Goal: Book appointment/travel/reservation

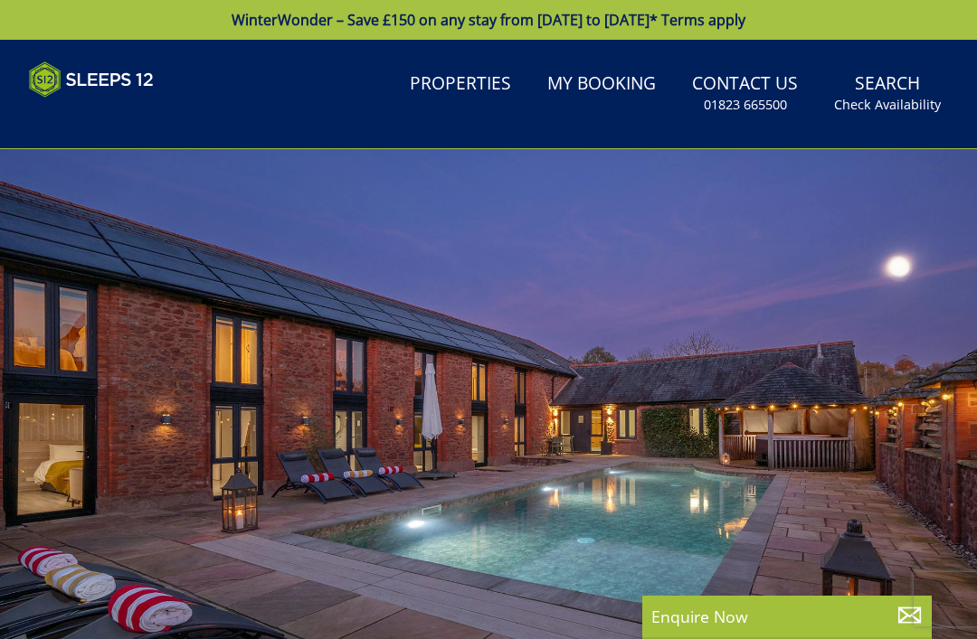
select select
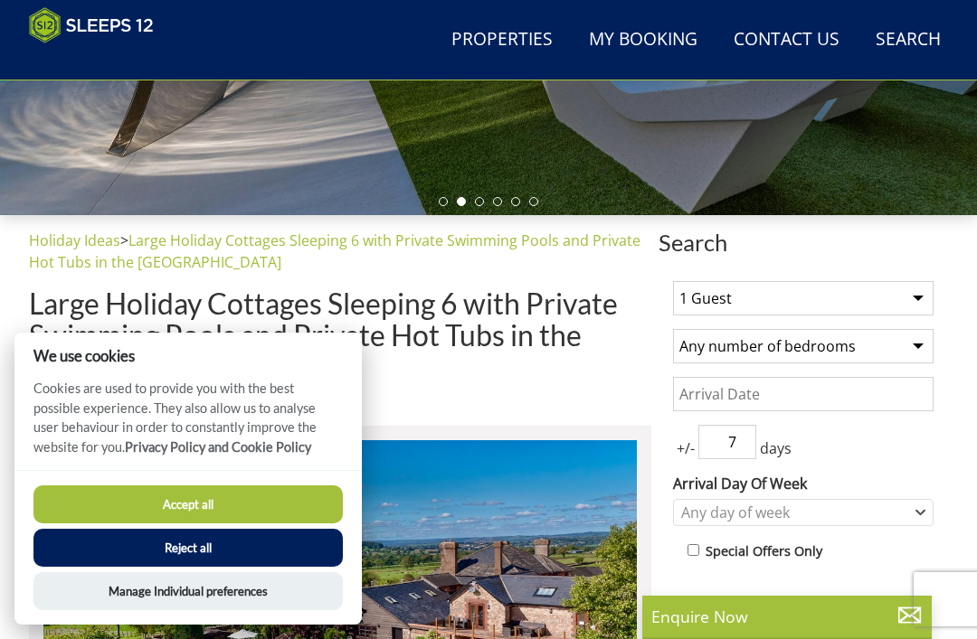
scroll to position [475, 0]
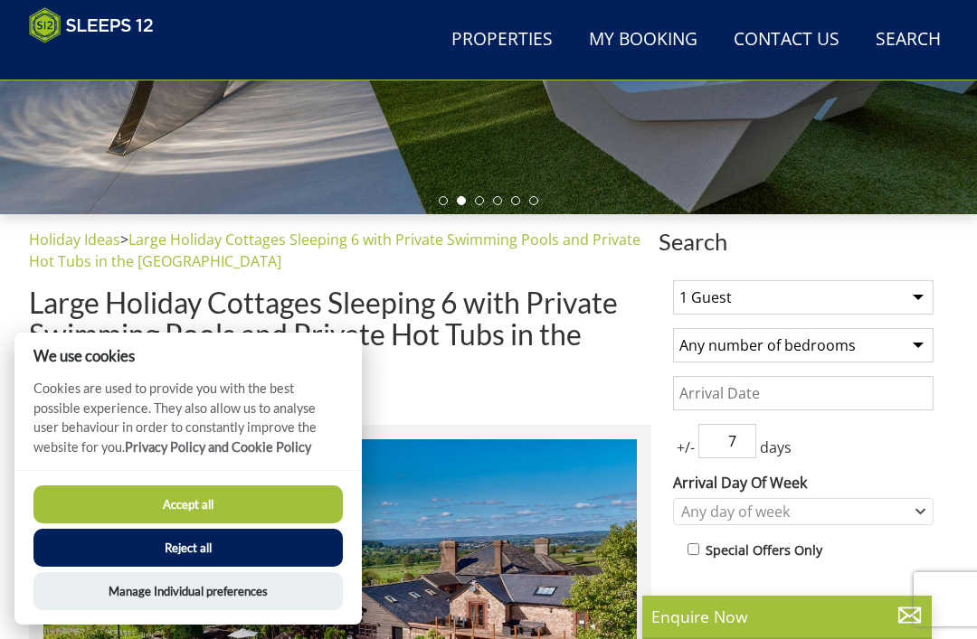
click at [906, 292] on select "1 Guest 2 Guests 3 Guests 4 Guests 5 Guests 6 Guests 7 Guests 8 Guests 9 Guests…" at bounding box center [803, 297] width 260 height 34
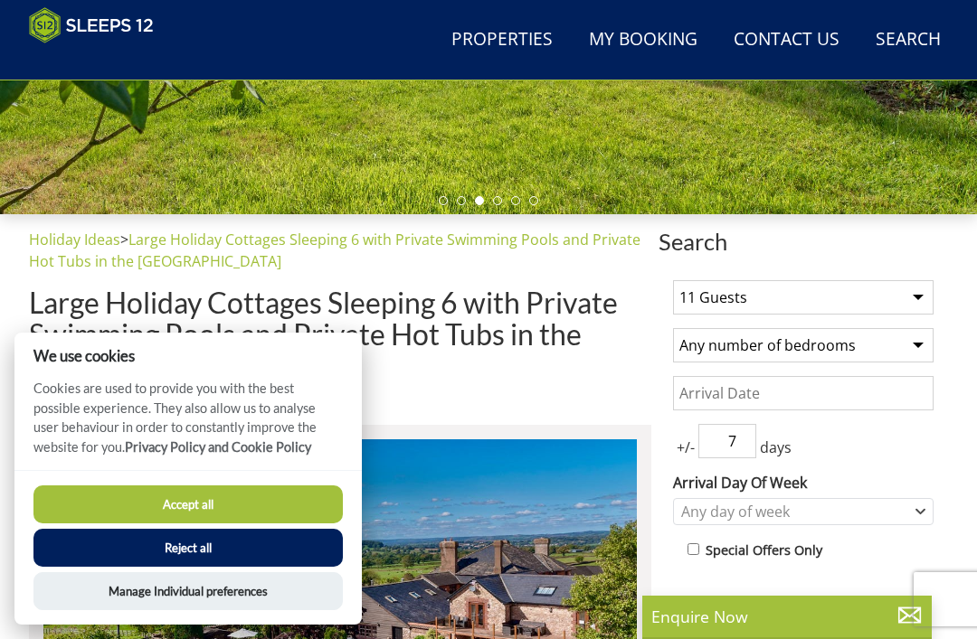
click at [918, 289] on select "1 Guest 2 Guests 3 Guests 4 Guests 5 Guests 6 Guests 7 Guests 8 Guests 9 Guests…" at bounding box center [803, 297] width 260 height 34
select select "12"
click at [895, 351] on select "Any number of bedrooms 4 Bedrooms 5 Bedrooms 6 Bedrooms 7 Bedrooms 8 Bedrooms 9…" at bounding box center [803, 345] width 260 height 34
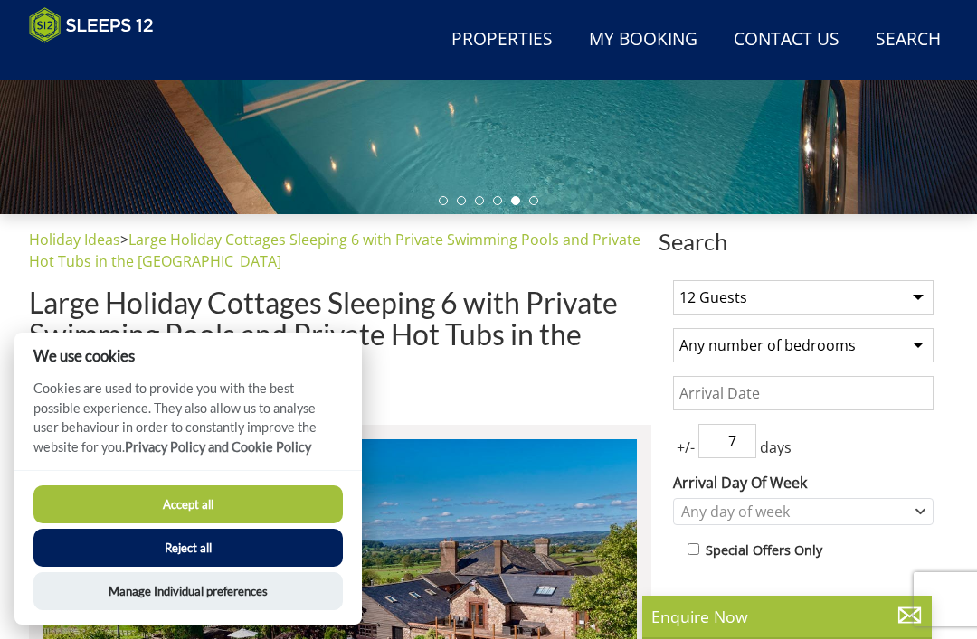
select select "6"
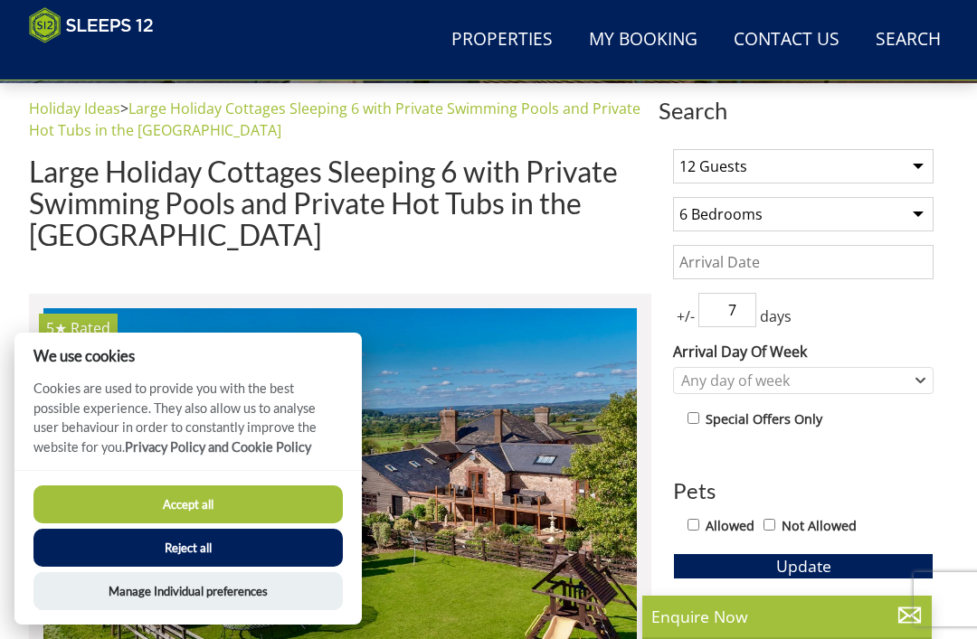
scroll to position [610, 0]
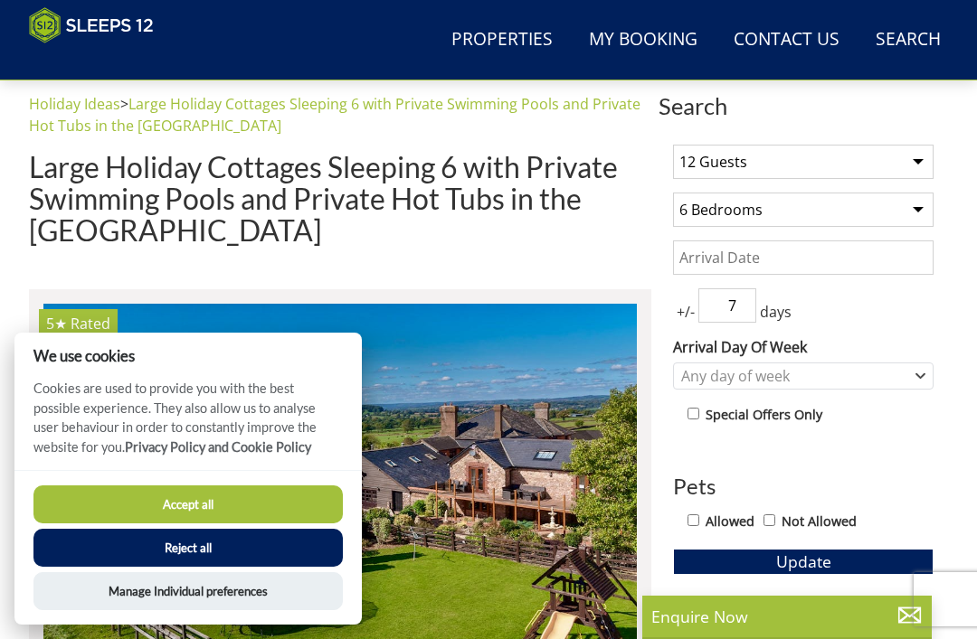
click at [826, 252] on input "Date" at bounding box center [803, 258] width 260 height 34
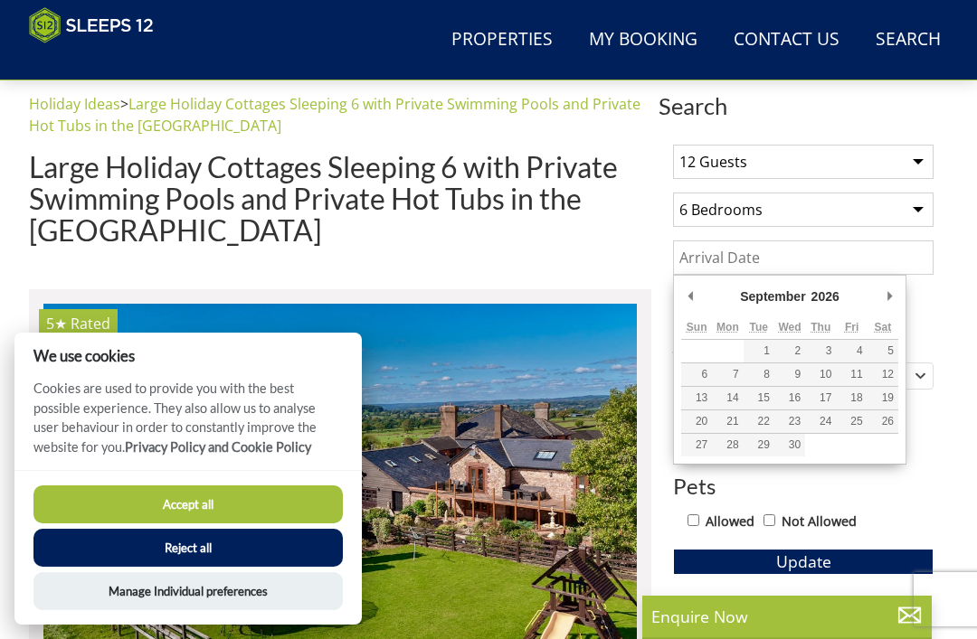
click at [904, 281] on div "September January February March April May June July August September October N…" at bounding box center [789, 370] width 233 height 190
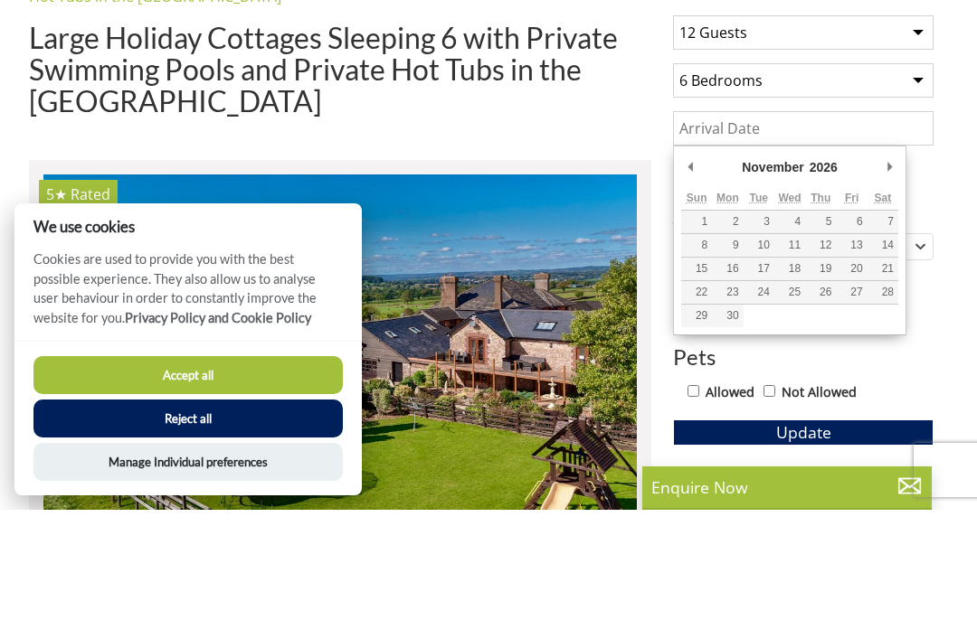
type input "10/11/2026"
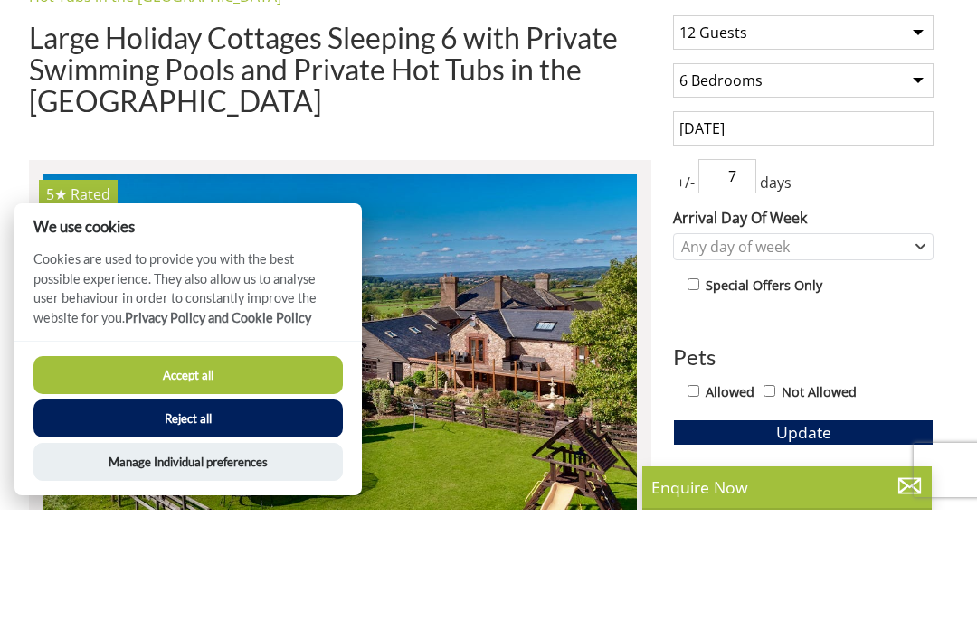
scroll to position [740, 0]
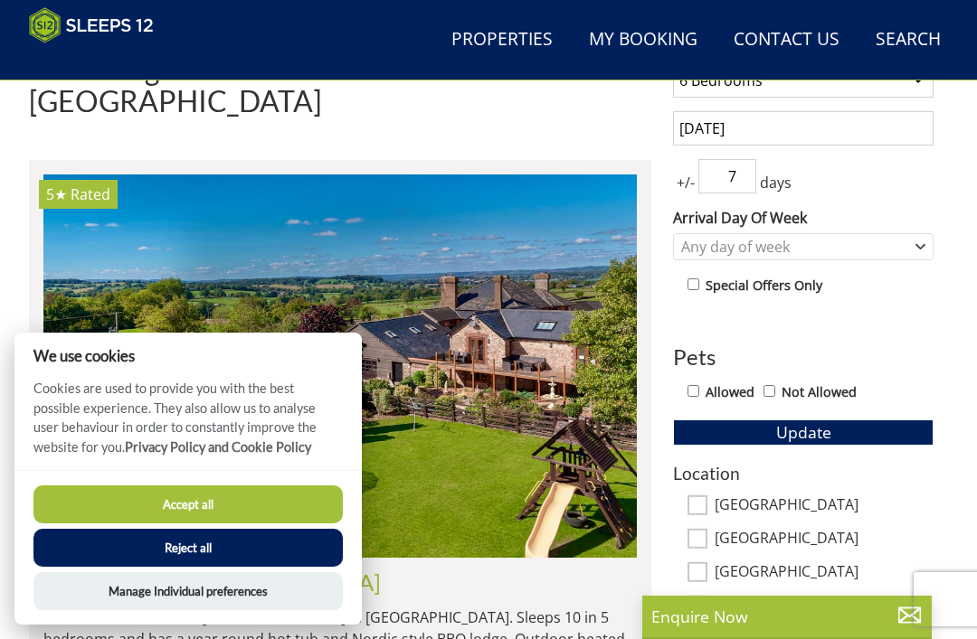
click at [747, 178] on input "7" at bounding box center [727, 176] width 58 height 34
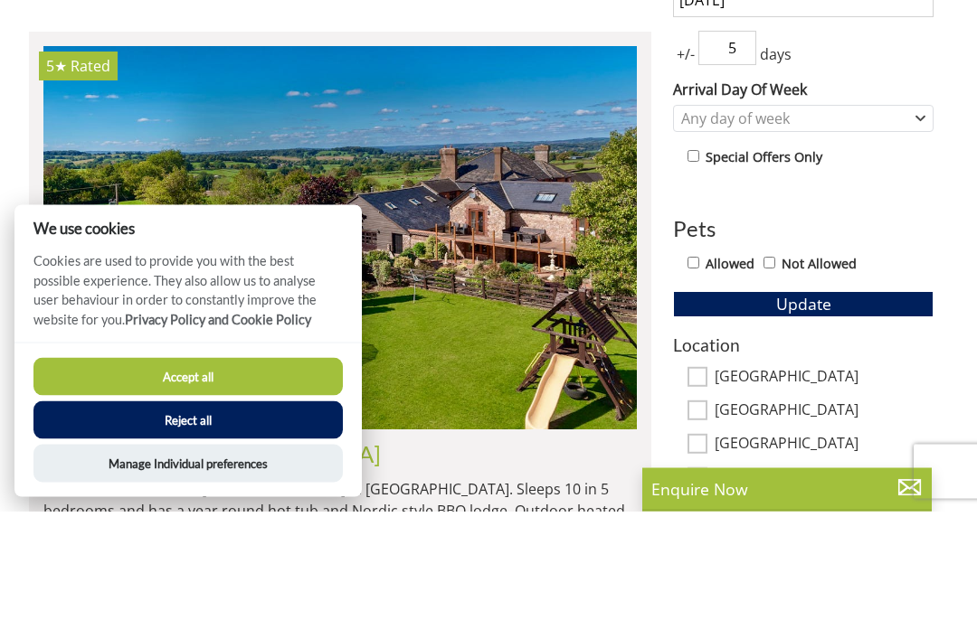
type input "5"
click at [917, 241] on icon "Combobox" at bounding box center [920, 246] width 10 height 11
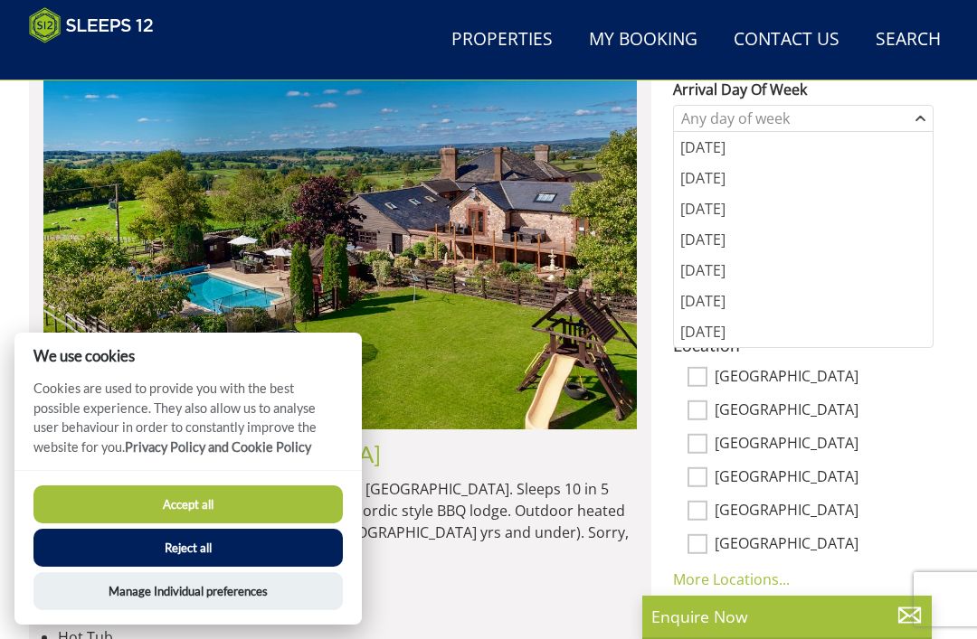
click at [761, 151] on div "[DATE]" at bounding box center [803, 147] width 259 height 31
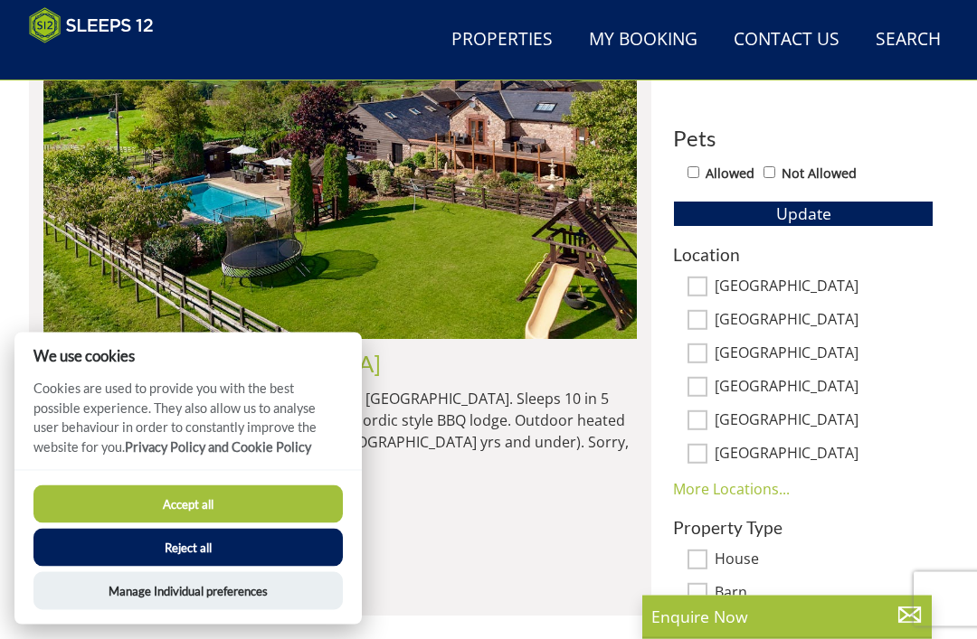
scroll to position [960, 0]
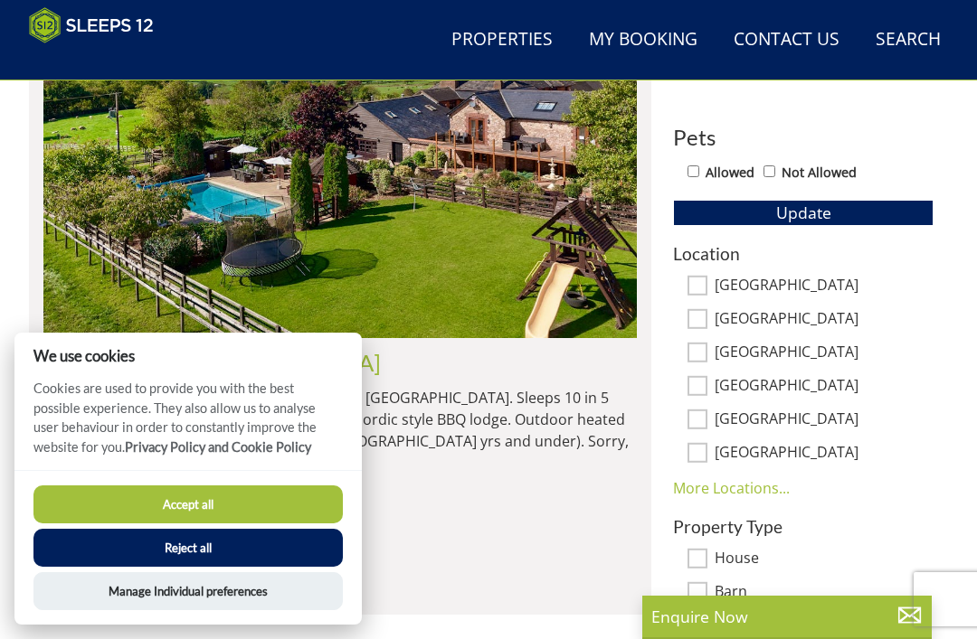
click at [775, 167] on input "Not Allowed" at bounding box center [769, 171] width 12 height 12
checkbox input "true"
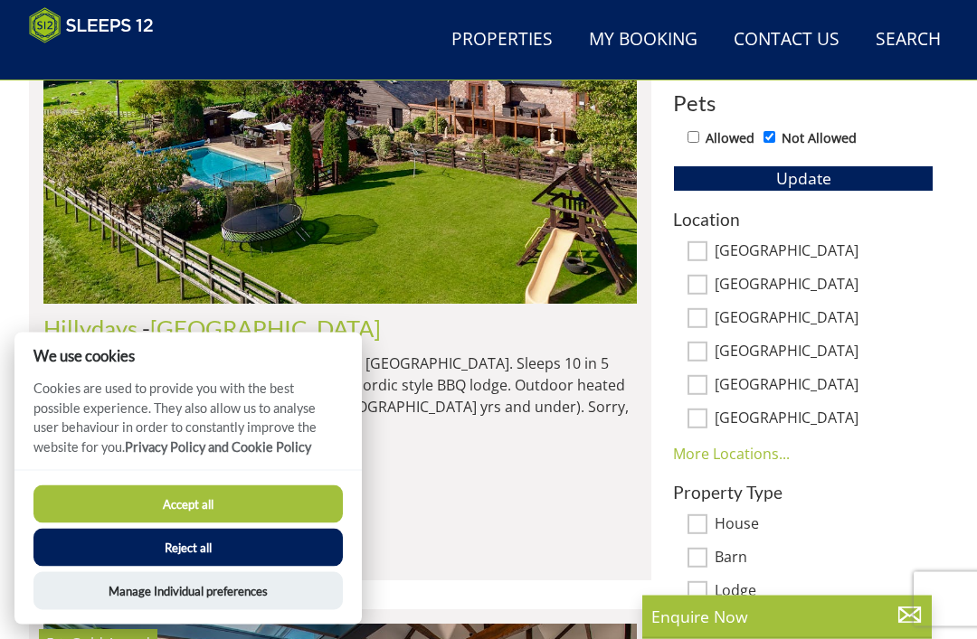
scroll to position [994, 0]
click at [706, 314] on input "[GEOGRAPHIC_DATA]" at bounding box center [697, 318] width 20 height 20
checkbox input "true"
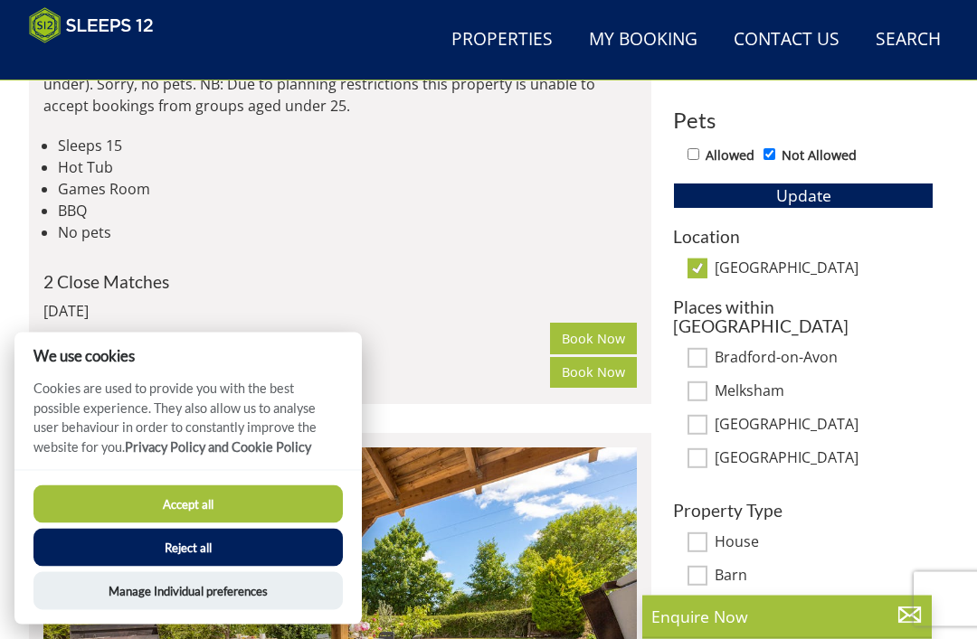
scroll to position [977, 0]
click at [704, 449] on input "[GEOGRAPHIC_DATA]" at bounding box center [697, 459] width 20 height 20
checkbox input "true"
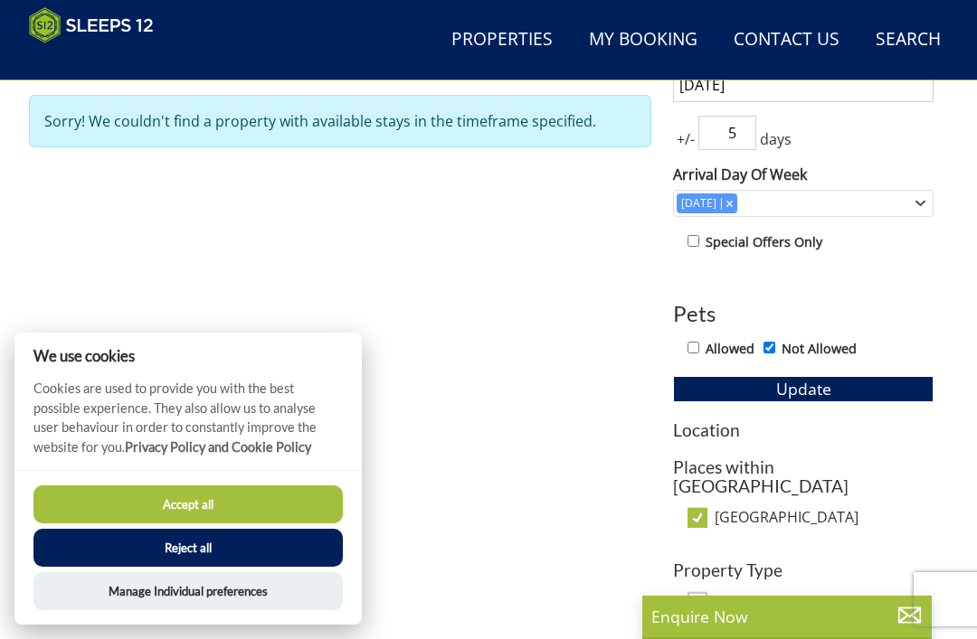
scroll to position [782, 0]
click at [798, 382] on span "Update" at bounding box center [803, 390] width 55 height 22
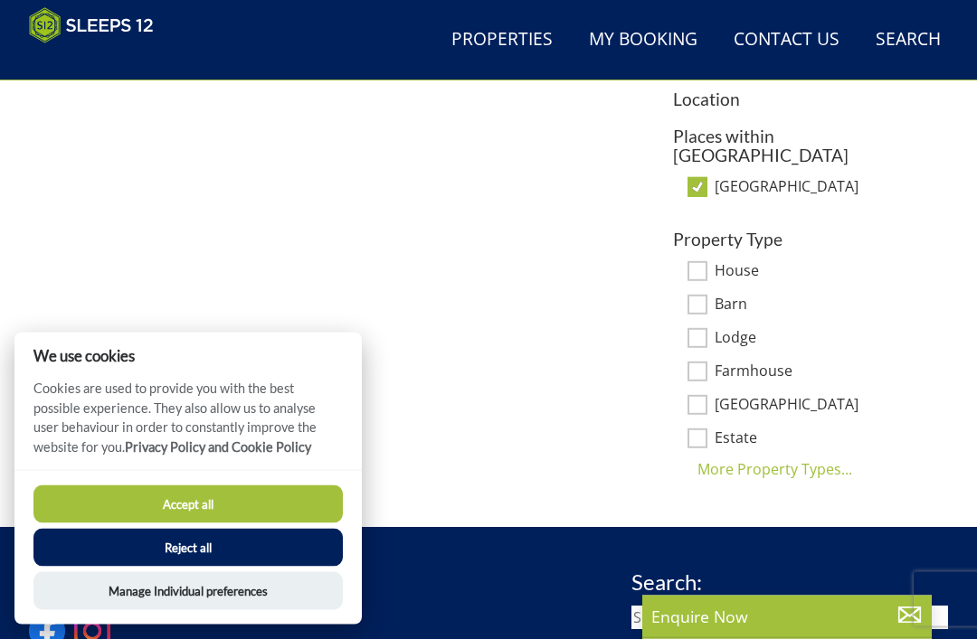
scroll to position [1133, 0]
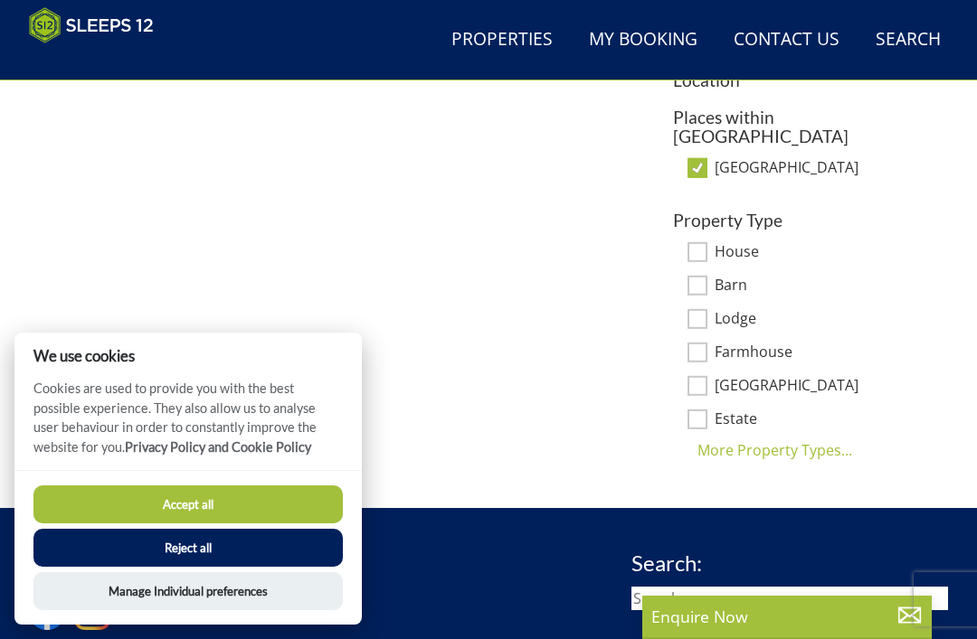
click at [815, 440] on div "More Property Types..." at bounding box center [803, 451] width 260 height 22
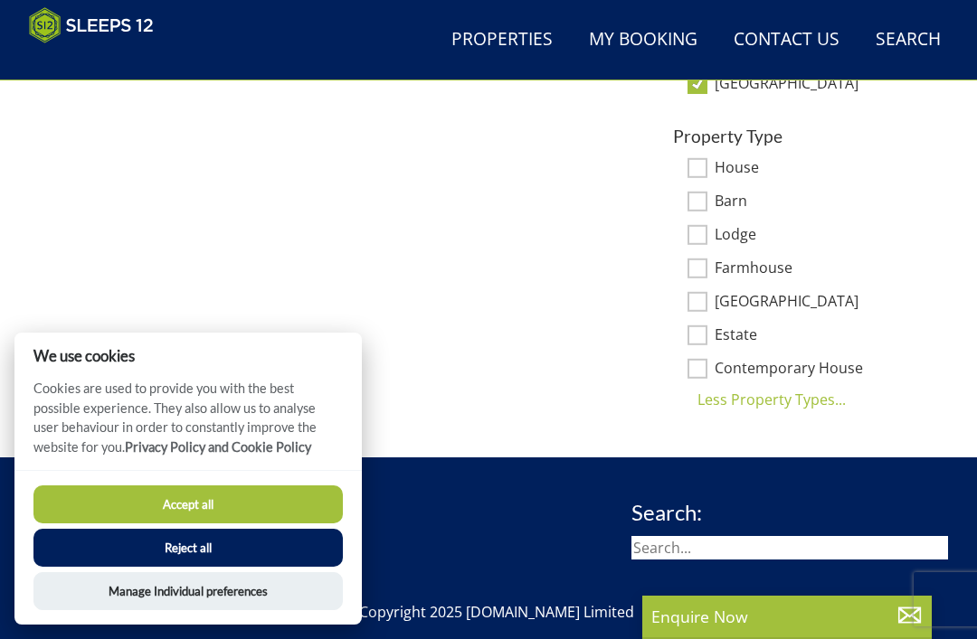
scroll to position [1219, 0]
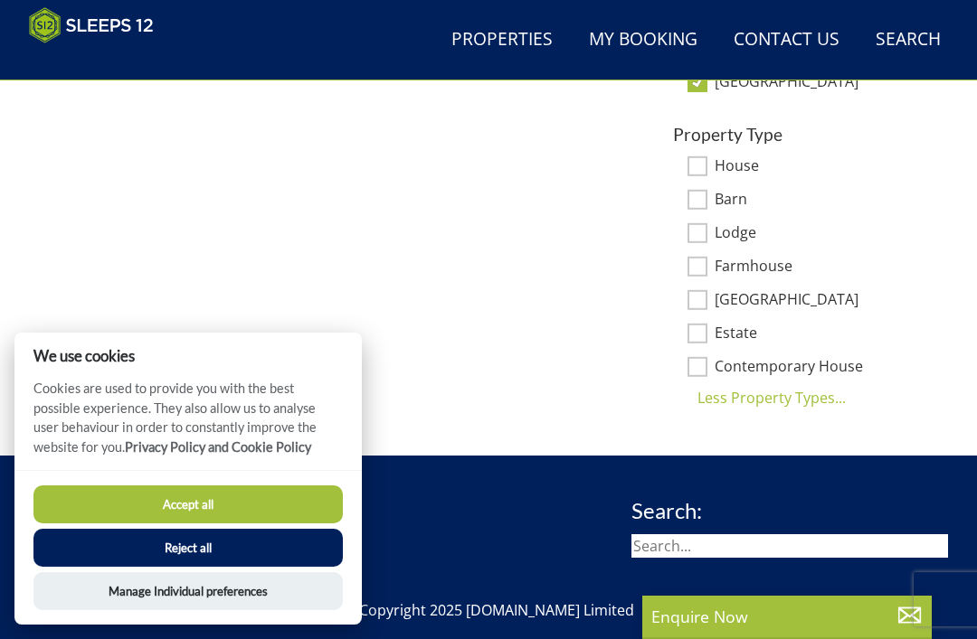
click at [298, 524] on button "Accept all" at bounding box center [187, 505] width 309 height 38
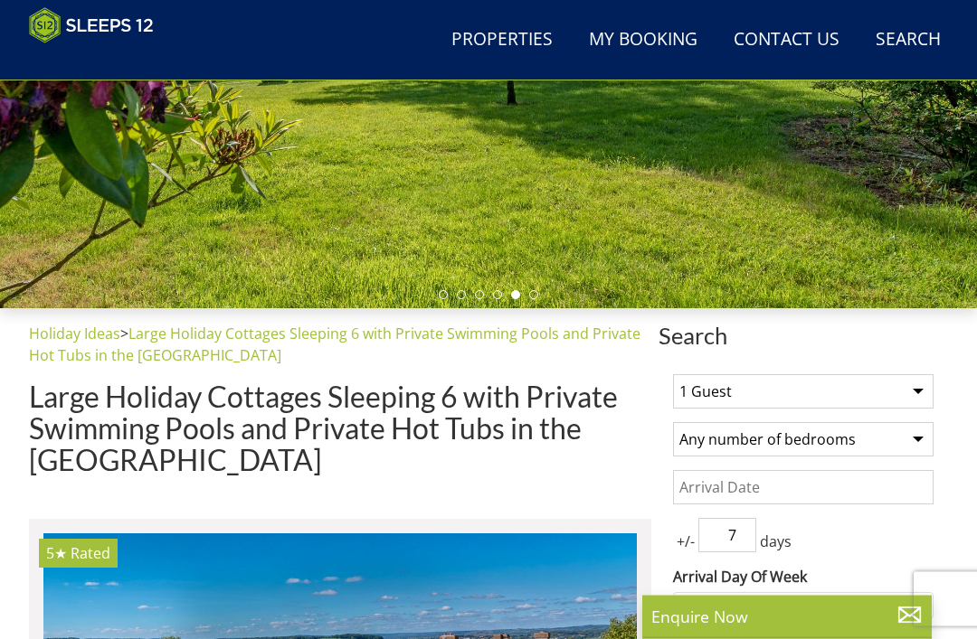
scroll to position [392, 0]
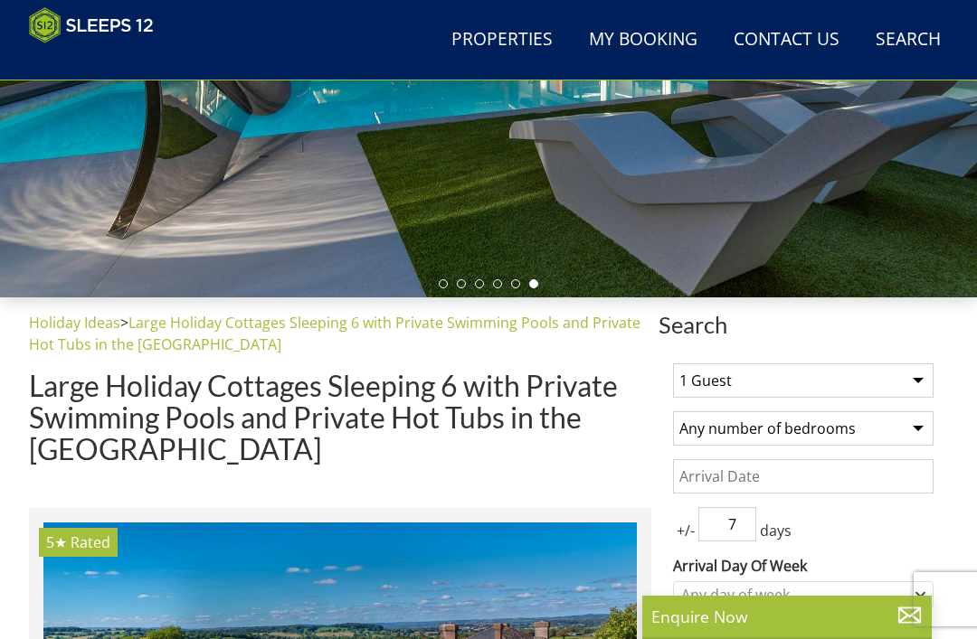
click at [902, 381] on select "1 Guest 2 Guests 3 Guests 4 Guests 5 Guests 6 Guests 7 Guests 8 Guests 9 Guests…" at bounding box center [803, 381] width 260 height 34
select select "11"
click at [907, 431] on select "Any number of bedrooms 4 Bedrooms 5 Bedrooms 6 Bedrooms 7 Bedrooms 8 Bedrooms 9…" at bounding box center [803, 428] width 260 height 34
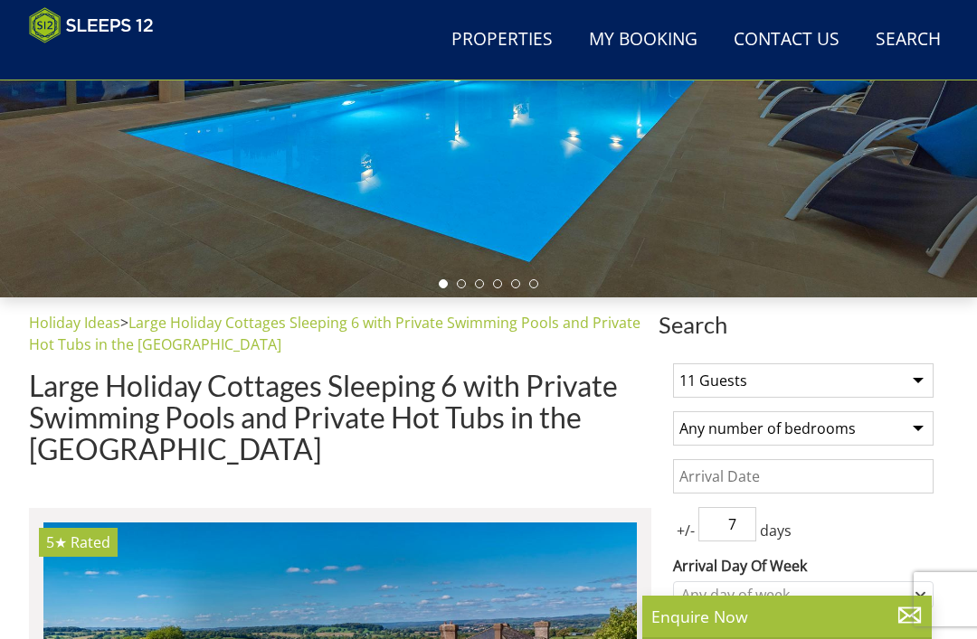
select select "6"
click at [831, 459] on input "Date" at bounding box center [803, 476] width 260 height 34
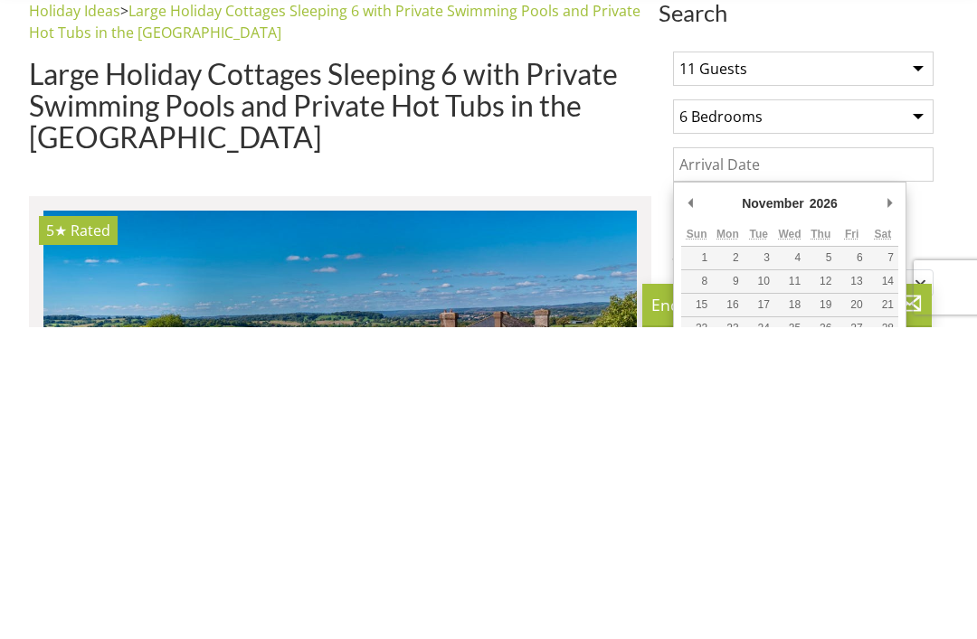
type input "[DATE]"
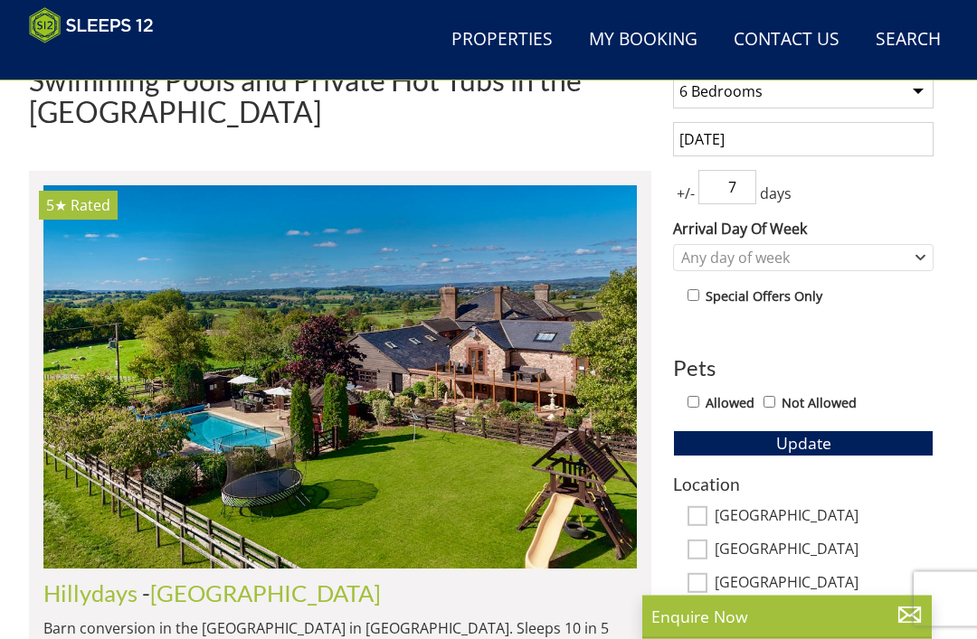
scroll to position [737, 0]
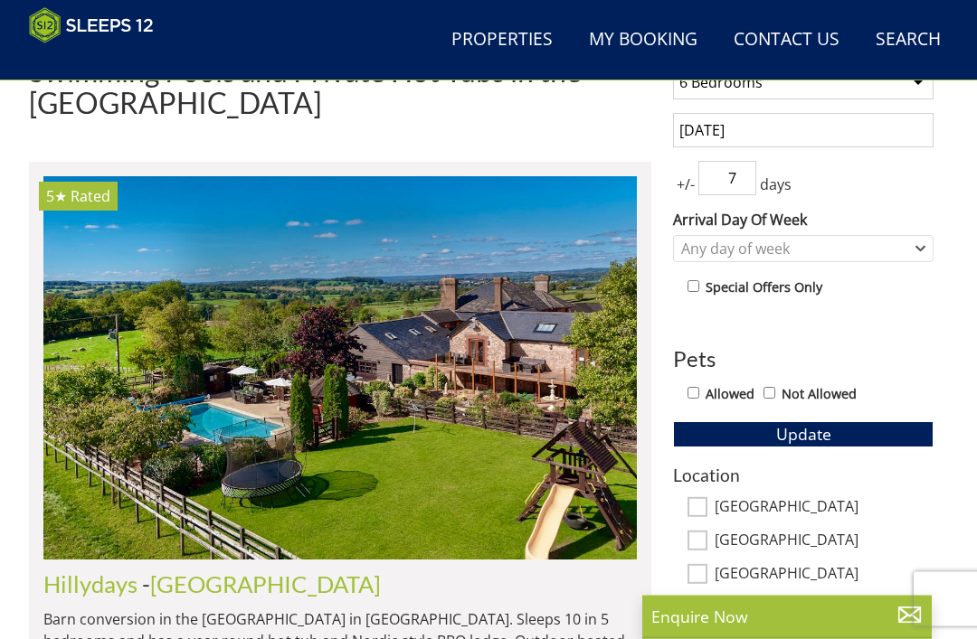
click at [755, 182] on input "7" at bounding box center [727, 179] width 58 height 34
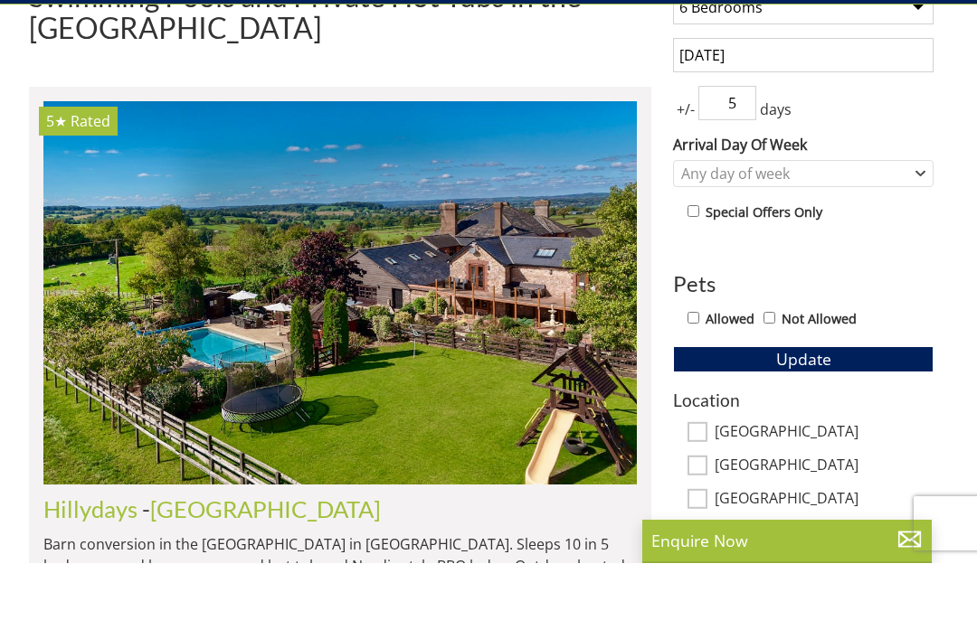
type input "5"
click at [922, 244] on icon "Combobox" at bounding box center [920, 249] width 10 height 11
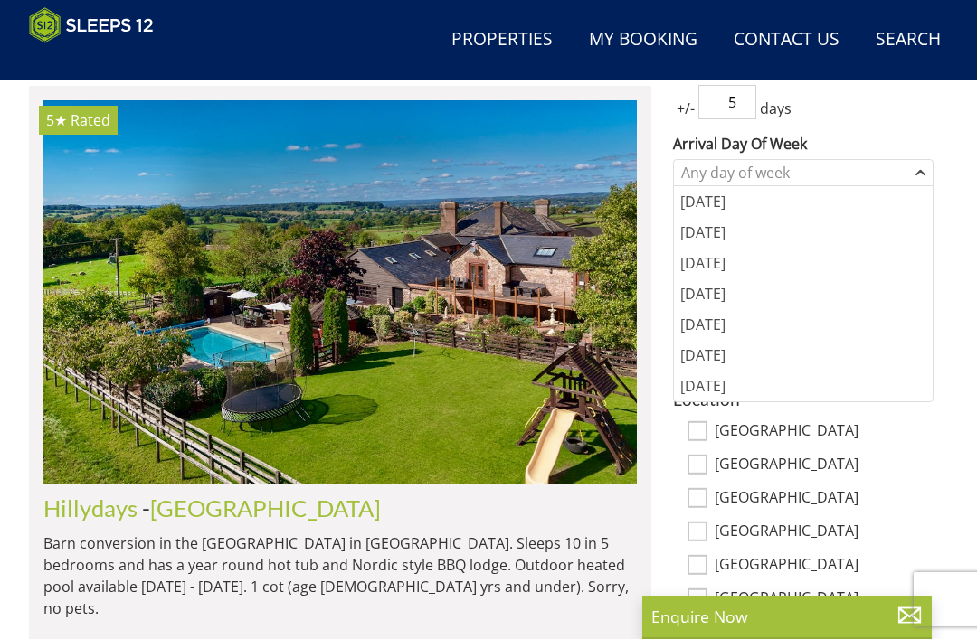
click at [742, 206] on div "[DATE]" at bounding box center [803, 201] width 259 height 31
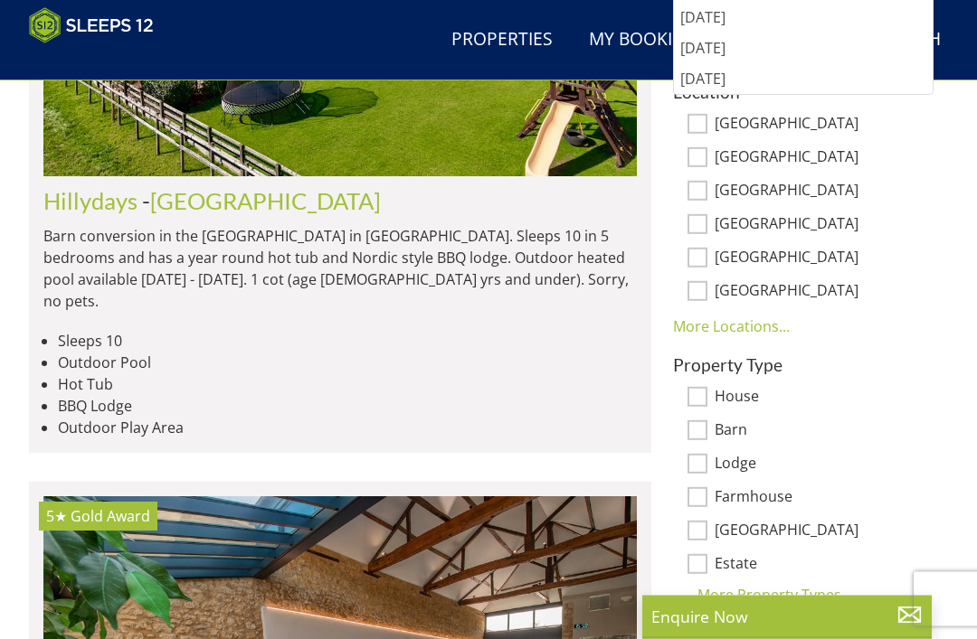
scroll to position [1121, 0]
click at [699, 129] on input "[GEOGRAPHIC_DATA]" at bounding box center [697, 124] width 20 height 20
checkbox input "true"
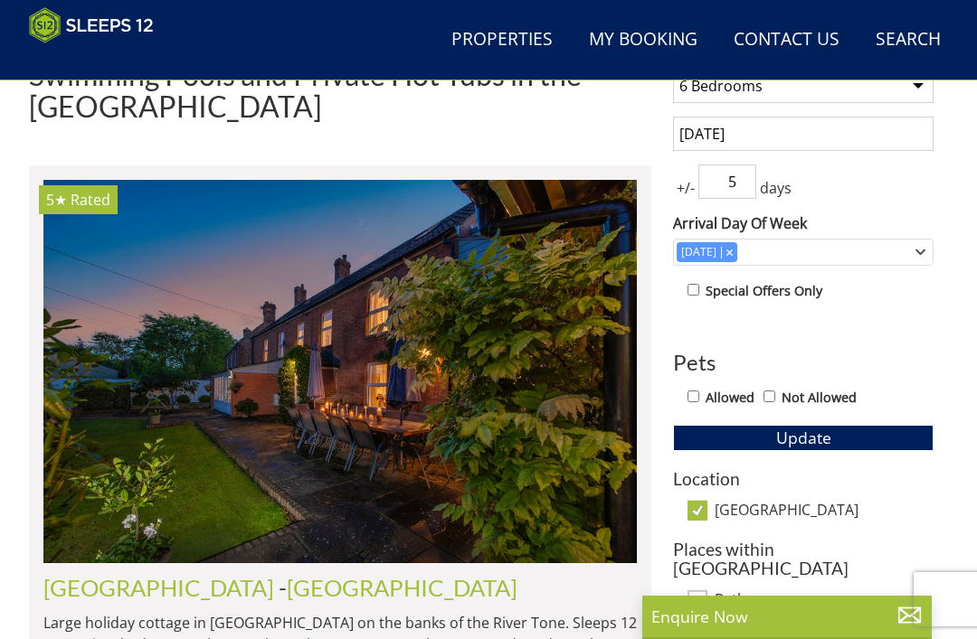
scroll to position [733, 0]
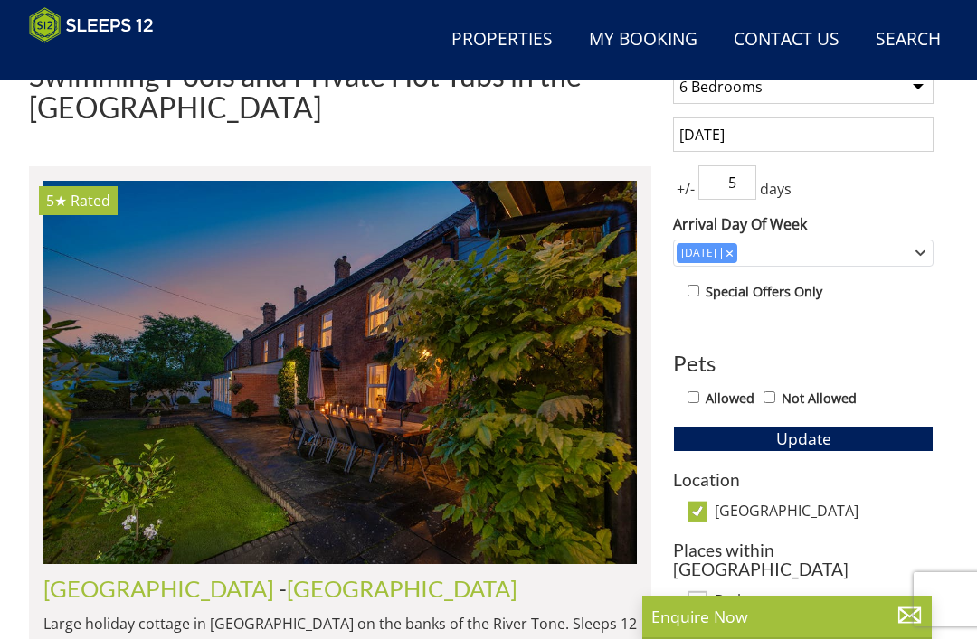
click at [701, 513] on input "[GEOGRAPHIC_DATA]" at bounding box center [697, 512] width 20 height 20
checkbox input "false"
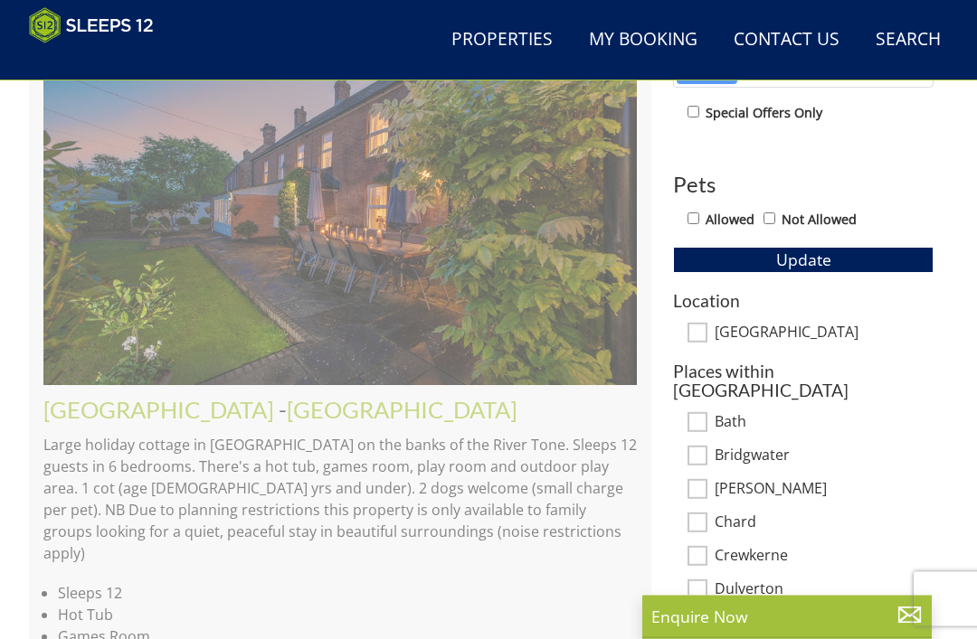
scroll to position [915, 0]
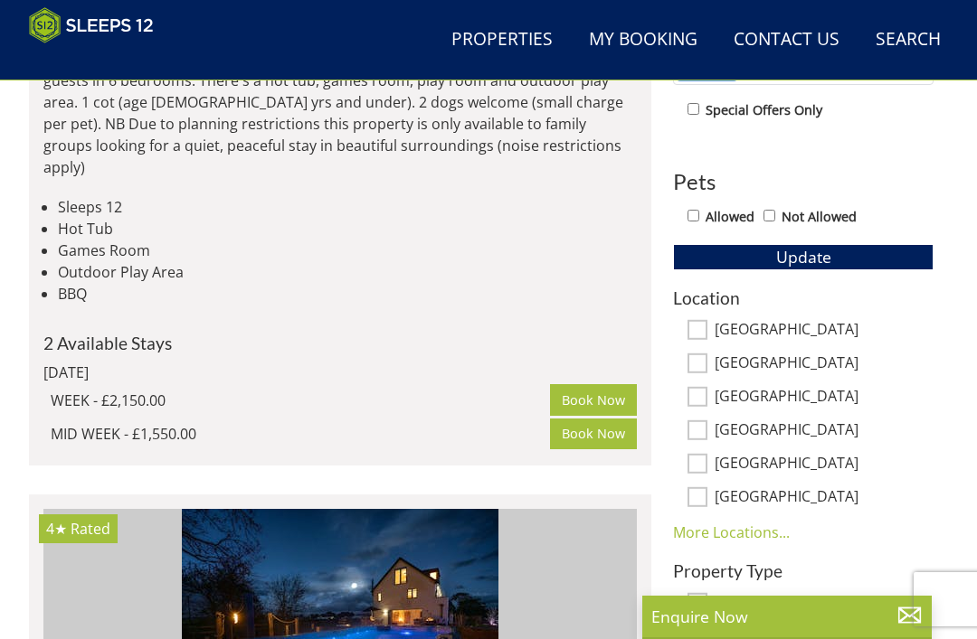
click at [826, 260] on span "Update" at bounding box center [803, 257] width 55 height 22
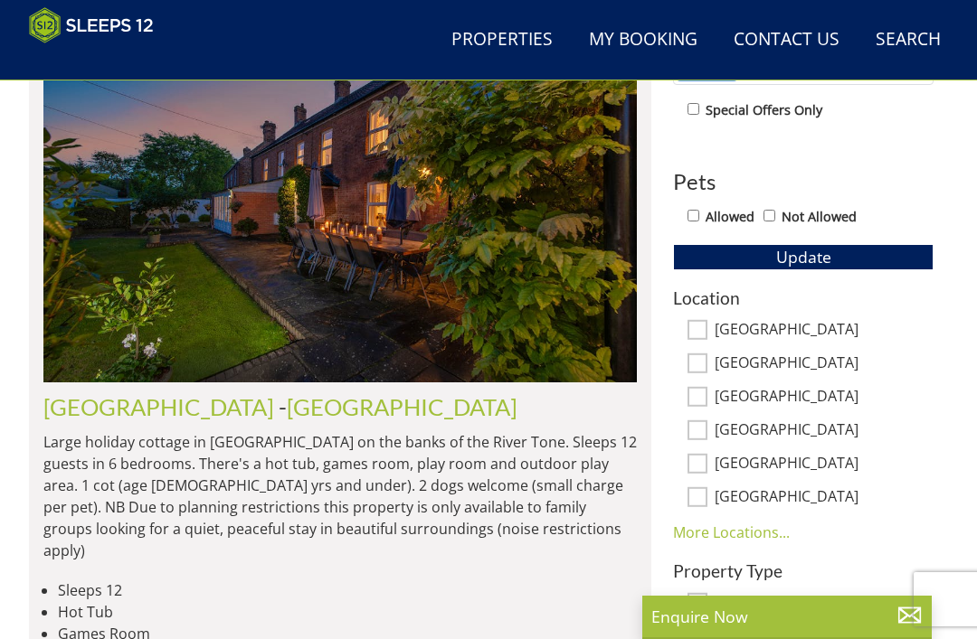
click at [698, 364] on input "[GEOGRAPHIC_DATA]" at bounding box center [697, 364] width 20 height 20
checkbox input "true"
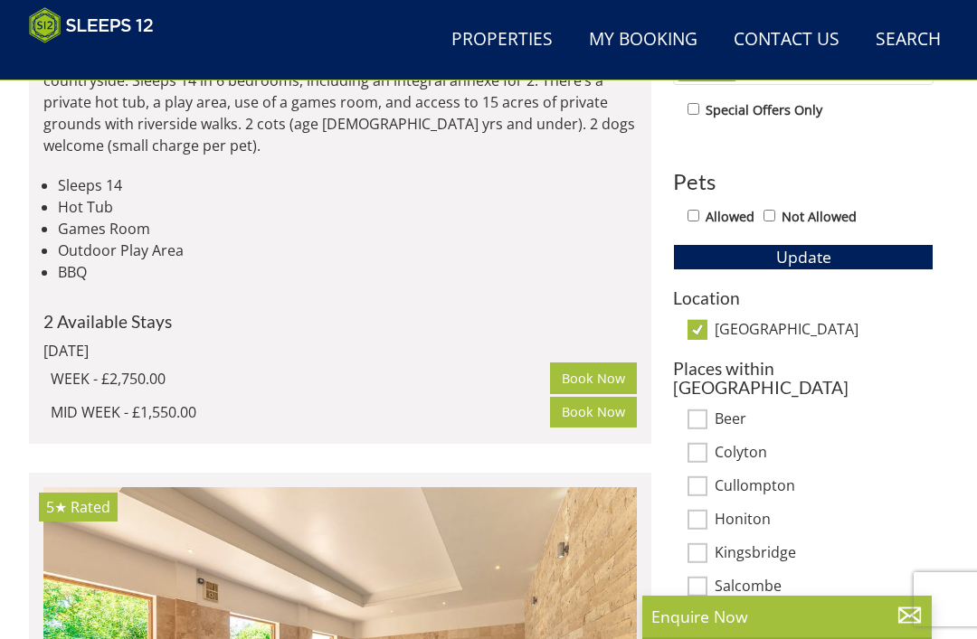
click at [706, 410] on input "Beer" at bounding box center [697, 420] width 20 height 20
checkbox input "true"
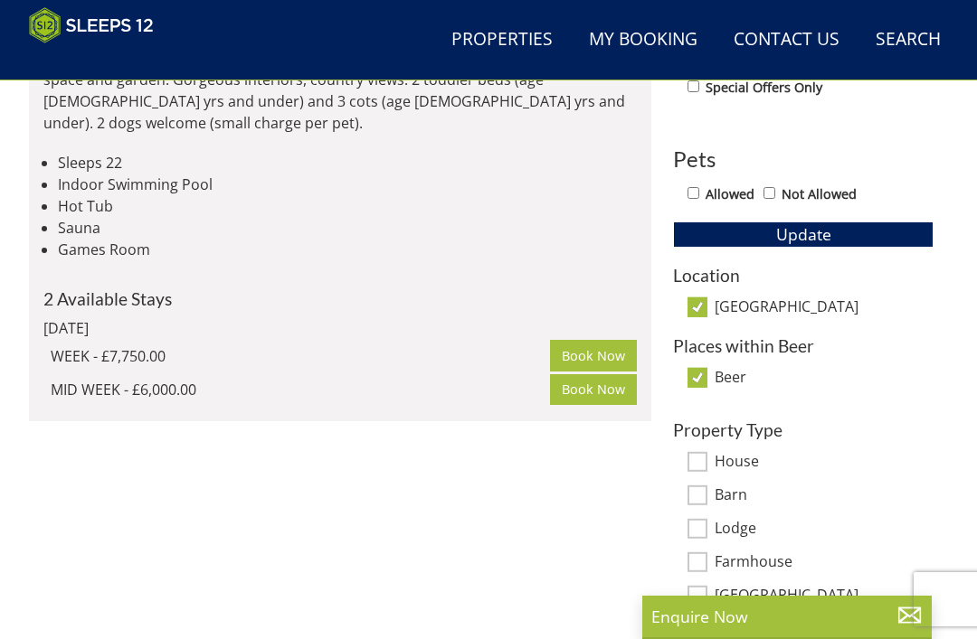
scroll to position [939, 0]
click at [837, 222] on button "Update" at bounding box center [803, 233] width 260 height 25
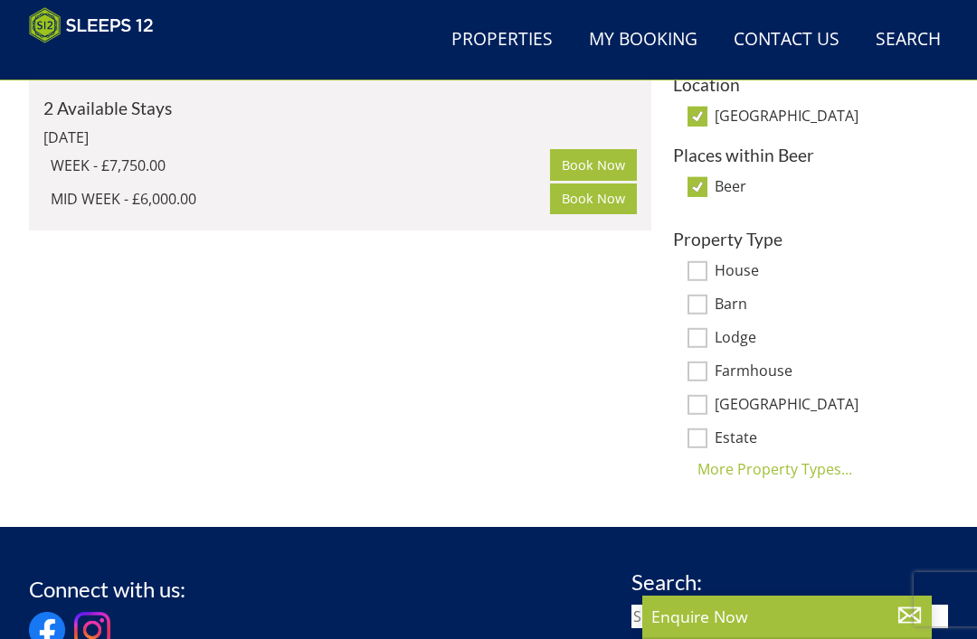
scroll to position [1130, 0]
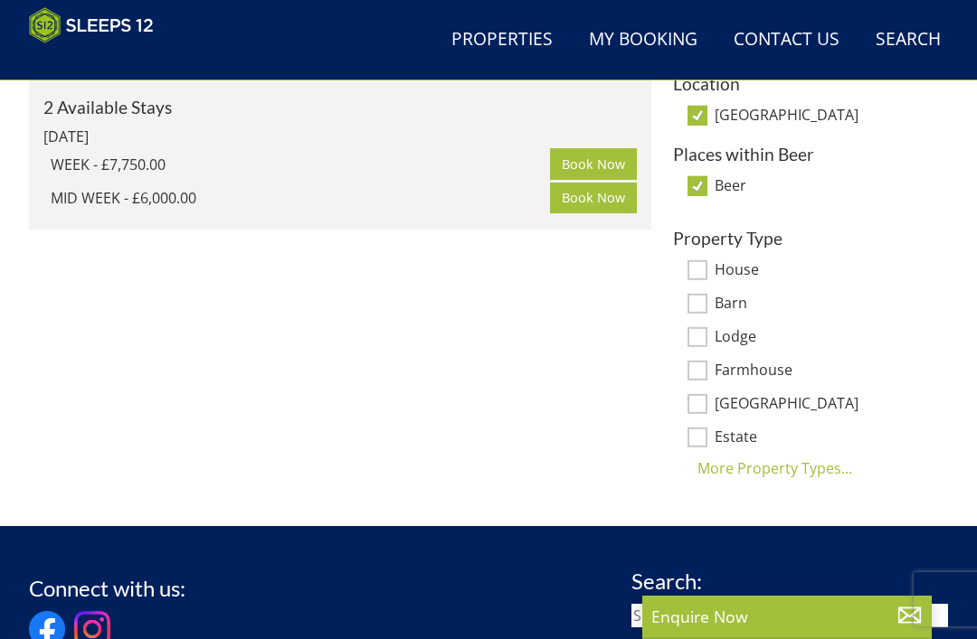
click at [705, 263] on input "House" at bounding box center [697, 270] width 20 height 20
checkbox input "true"
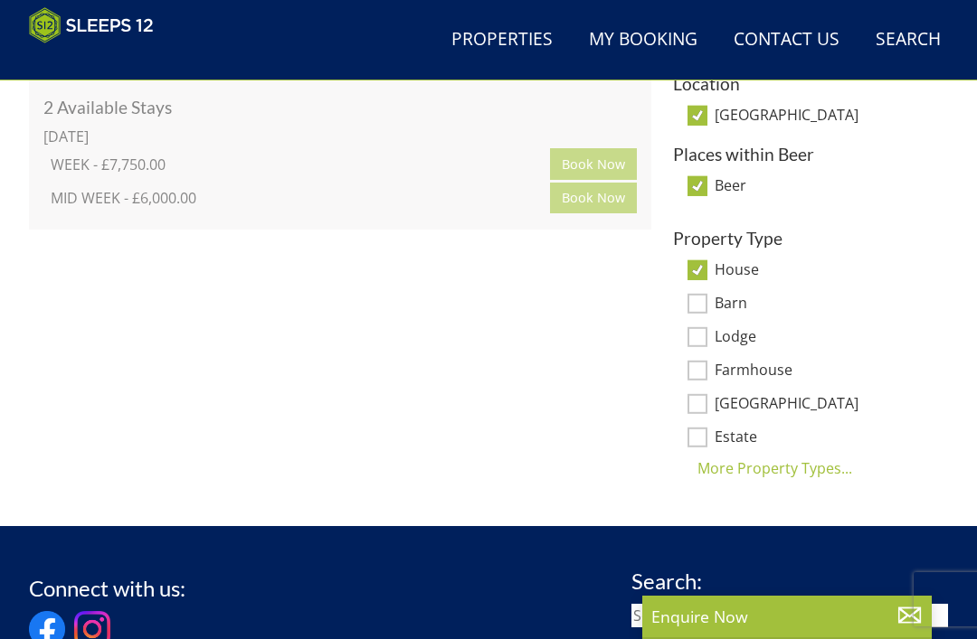
click at [704, 327] on input "Lodge" at bounding box center [697, 337] width 20 height 20
checkbox input "true"
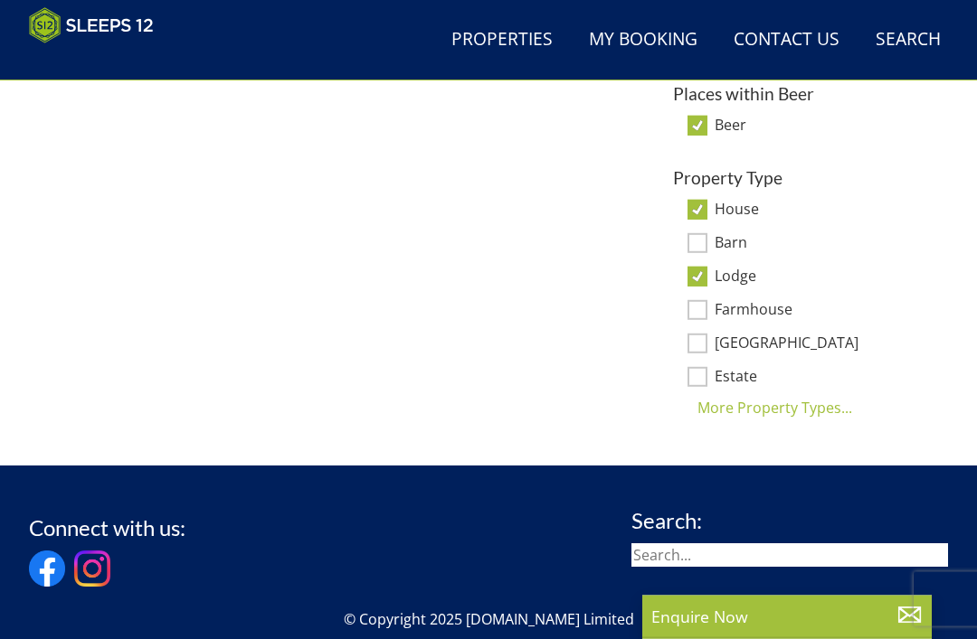
scroll to position [1152, 0]
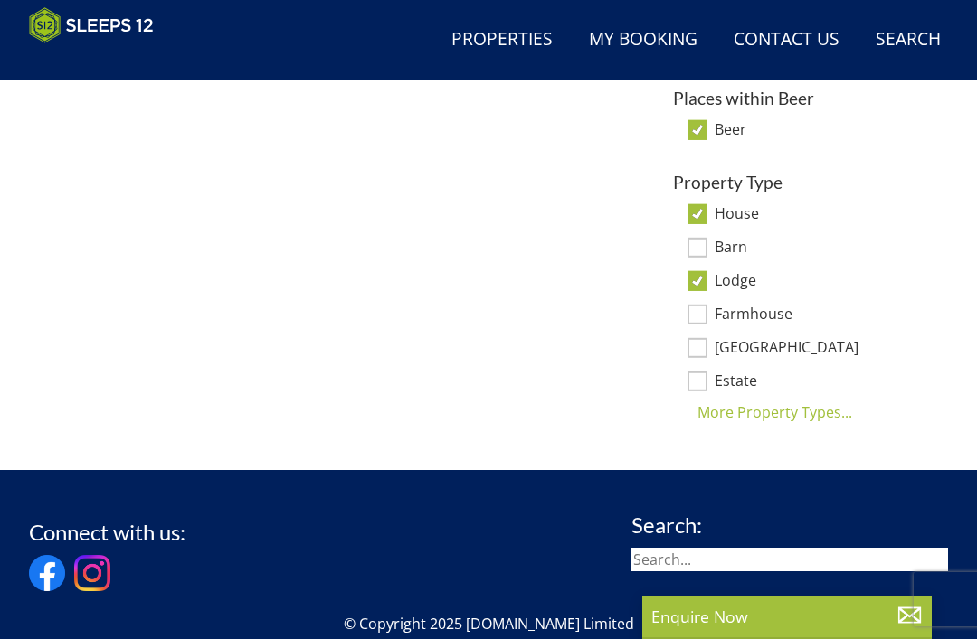
click at [705, 242] on input "Barn" at bounding box center [697, 248] width 20 height 20
checkbox input "true"
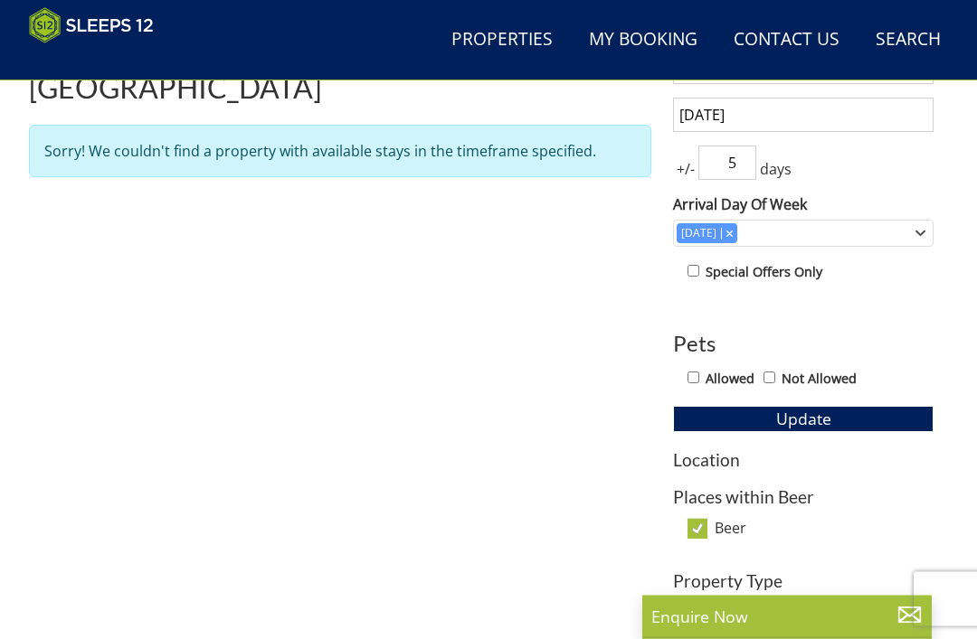
scroll to position [745, 0]
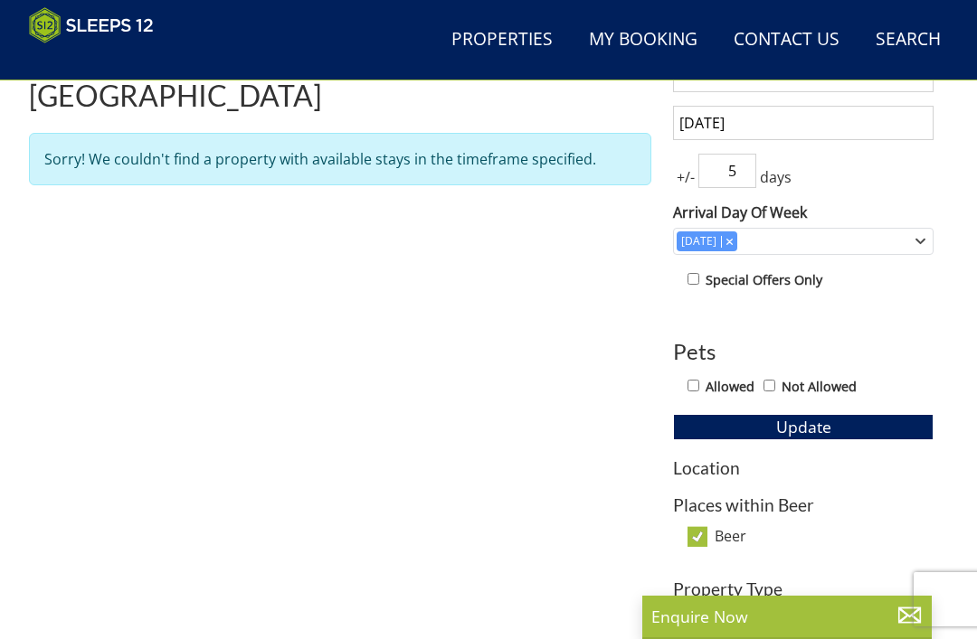
click at [817, 430] on span "Update" at bounding box center [803, 427] width 55 height 22
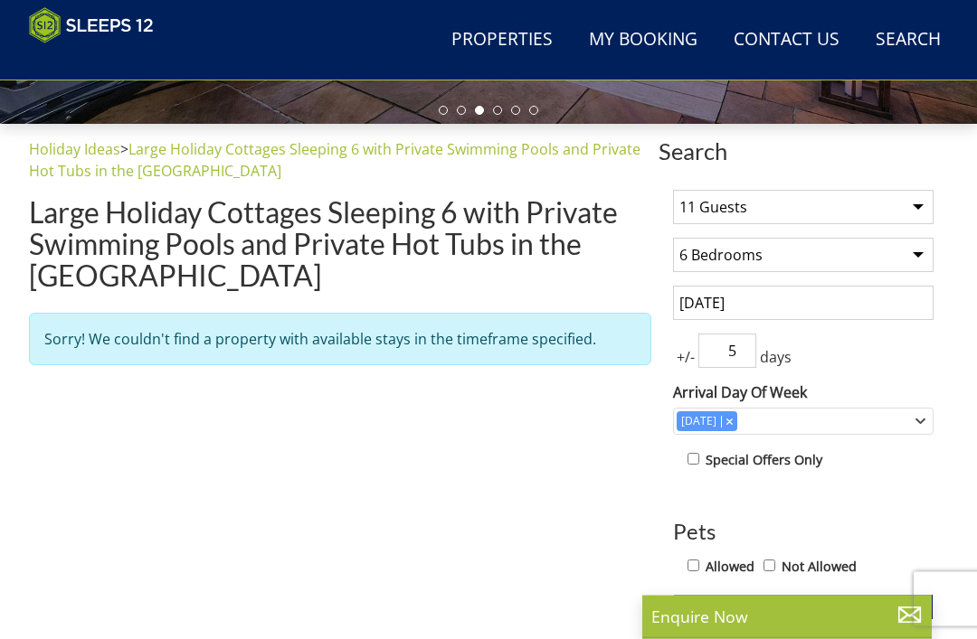
scroll to position [565, 0]
click at [781, 555] on div "Allowed Not Allowed" at bounding box center [810, 568] width 246 height 26
click at [793, 566] on label "Not Allowed" at bounding box center [818, 567] width 75 height 20
click at [775, 566] on input "Not Allowed" at bounding box center [769, 566] width 12 height 12
checkbox input "true"
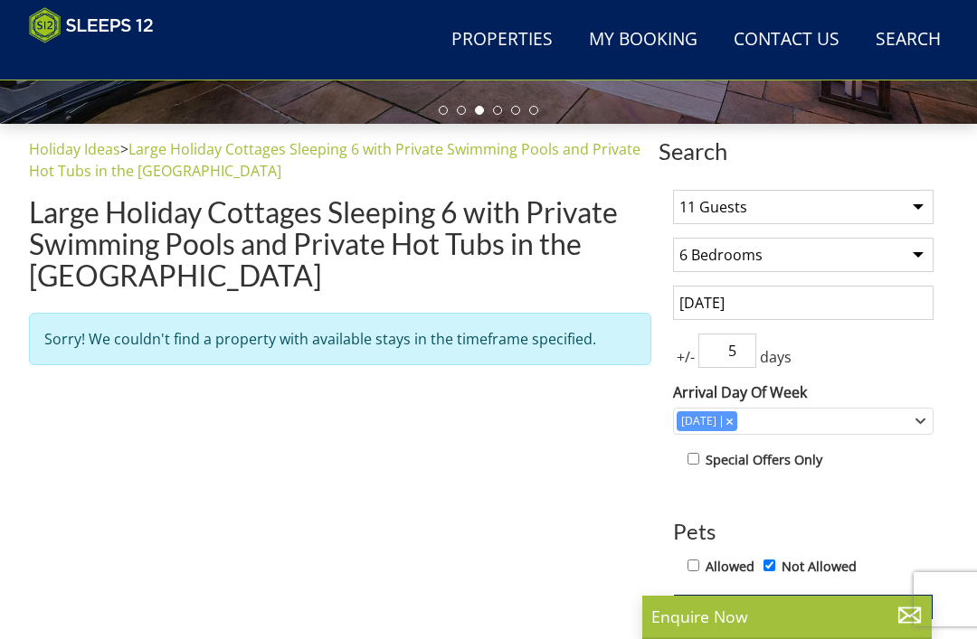
click at [806, 602] on span "Update" at bounding box center [803, 607] width 55 height 22
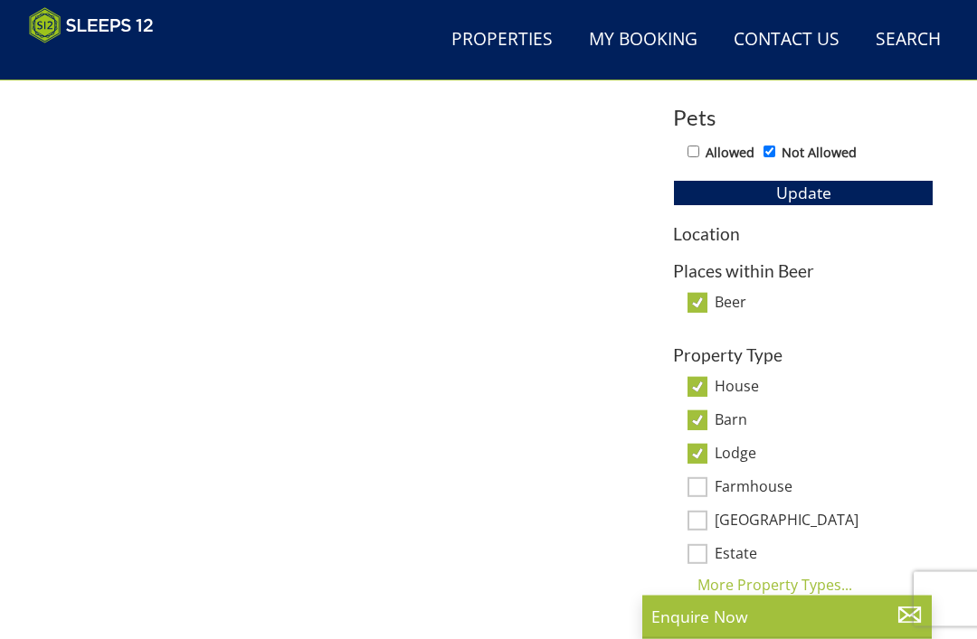
scroll to position [979, 0]
click at [697, 309] on input "Beer" at bounding box center [697, 303] width 20 height 20
checkbox input "false"
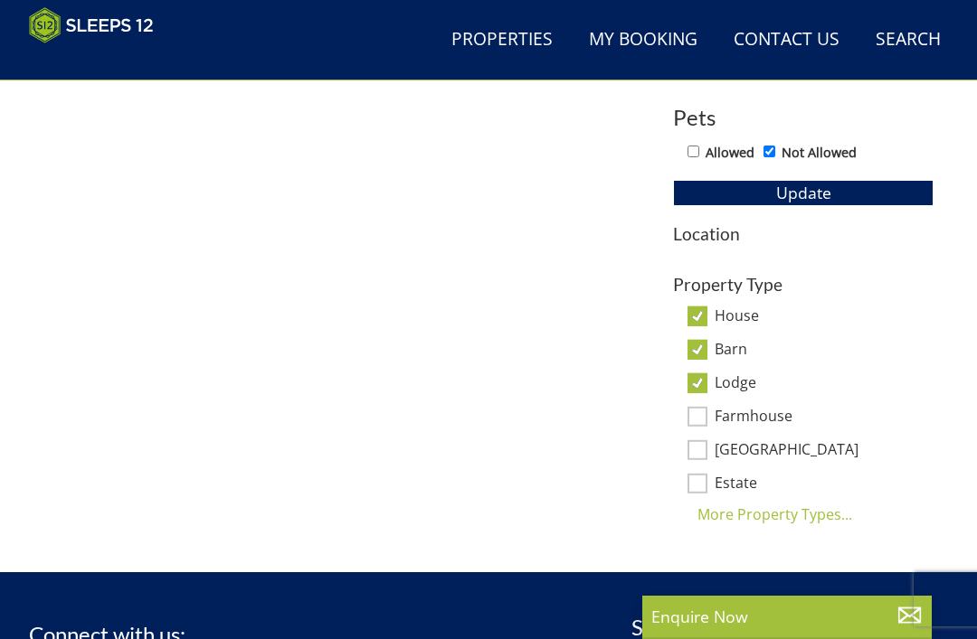
click at [808, 187] on span "Update" at bounding box center [803, 193] width 55 height 22
click at [800, 184] on span "Update" at bounding box center [803, 193] width 55 height 22
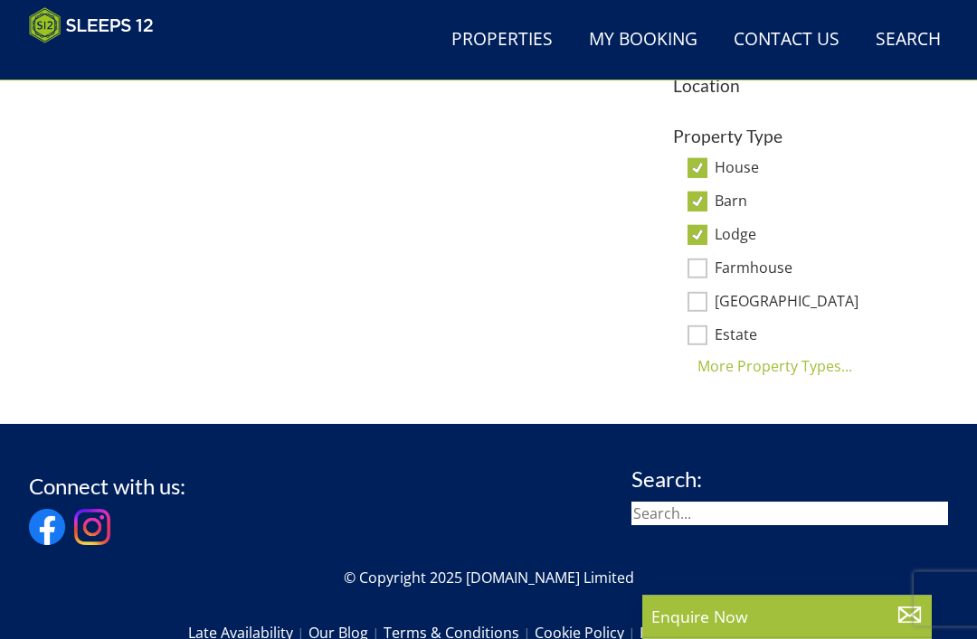
scroll to position [1128, 0]
click at [706, 162] on input "House" at bounding box center [697, 168] width 20 height 20
checkbox input "false"
click at [708, 164] on div "House" at bounding box center [803, 169] width 260 height 20
click at [706, 230] on input "Lodge" at bounding box center [697, 235] width 20 height 20
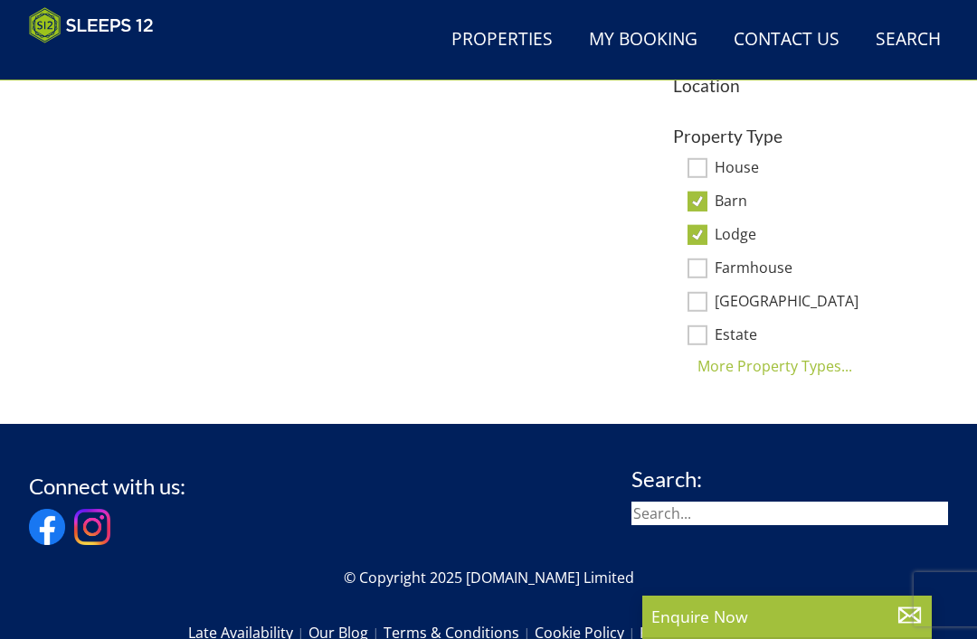
checkbox input "false"
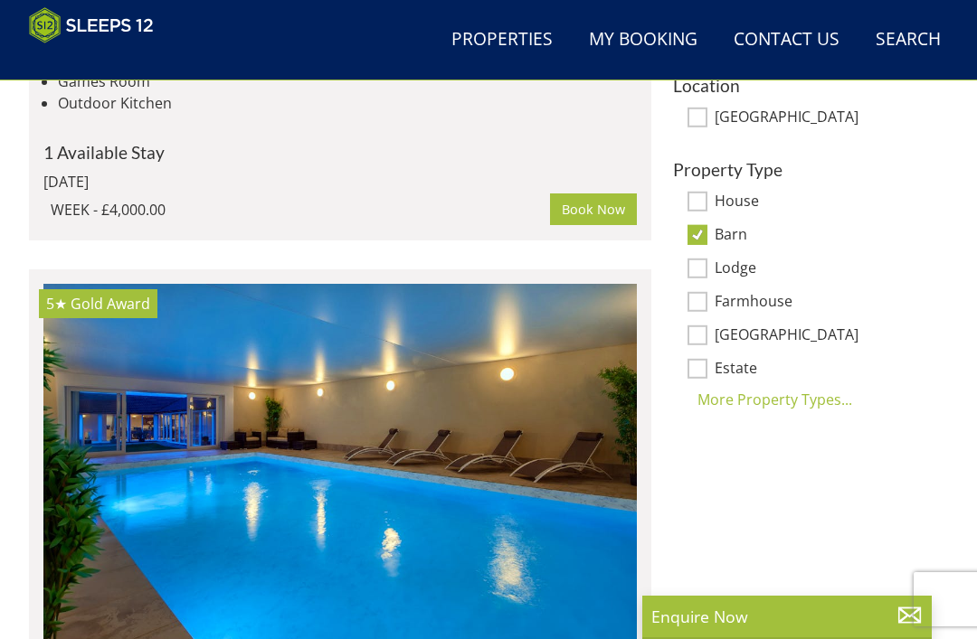
click at [706, 200] on input "House" at bounding box center [697, 202] width 20 height 20
checkbox input "true"
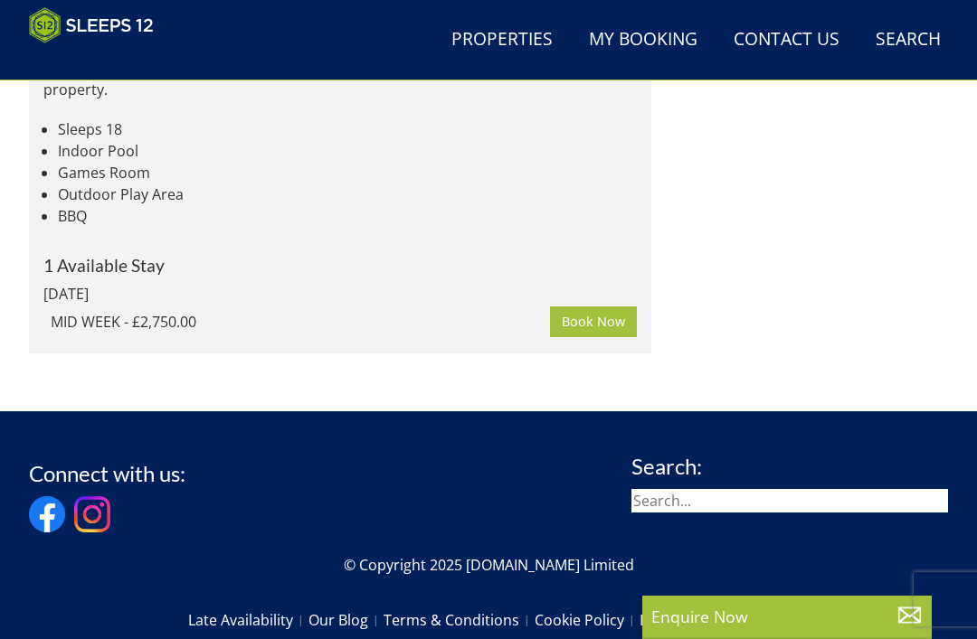
scroll to position [1895, 0]
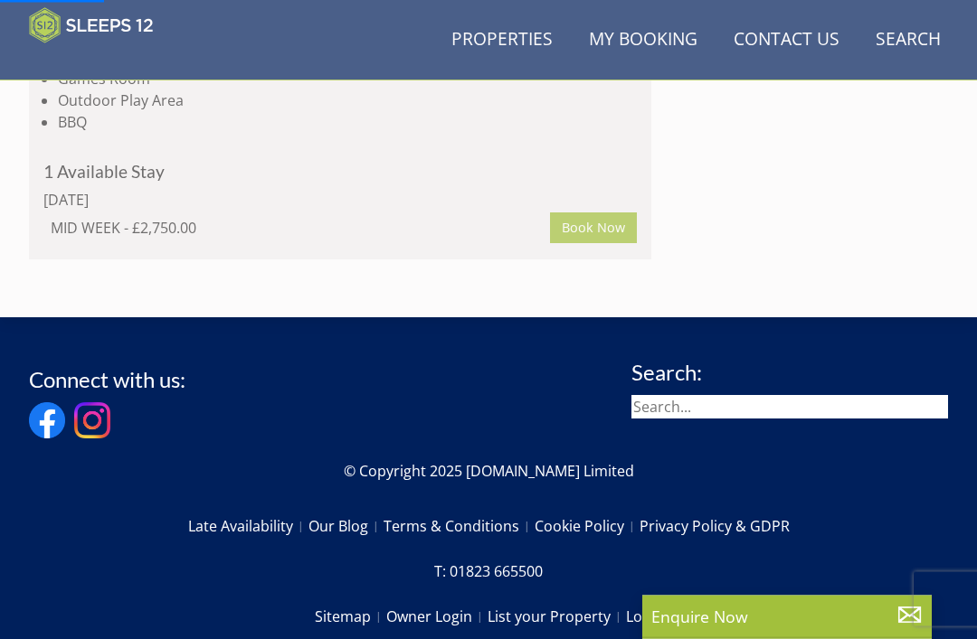
scroll to position [2018, 0]
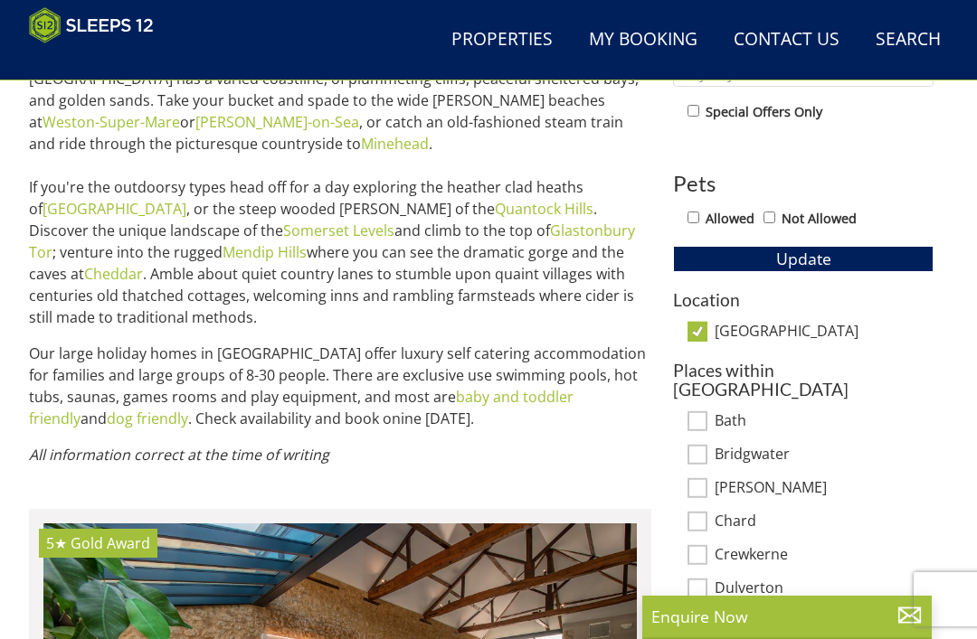
scroll to position [914, 0]
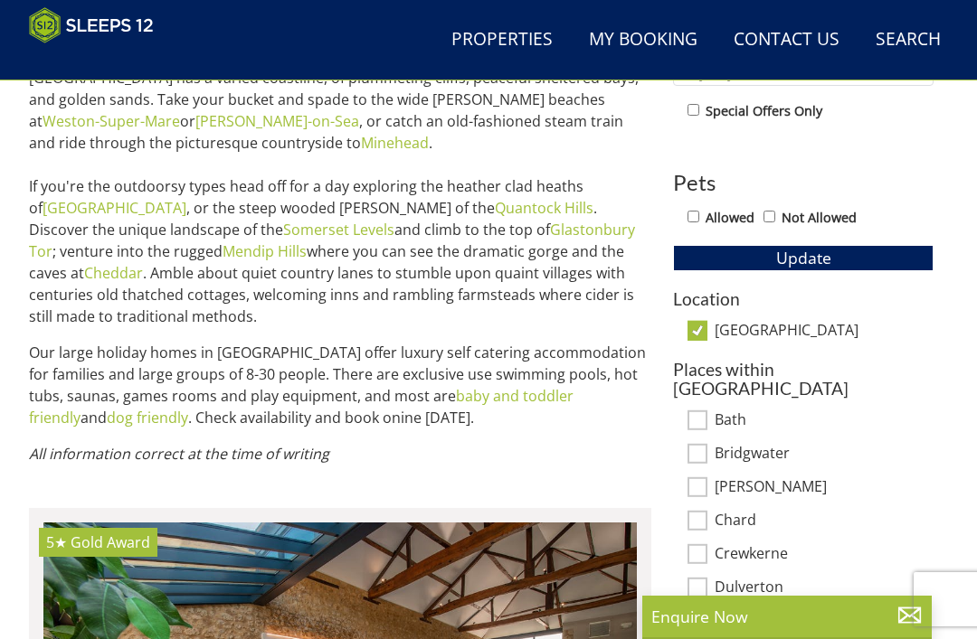
click at [698, 330] on input "[GEOGRAPHIC_DATA]" at bounding box center [697, 331] width 20 height 20
checkbox input "false"
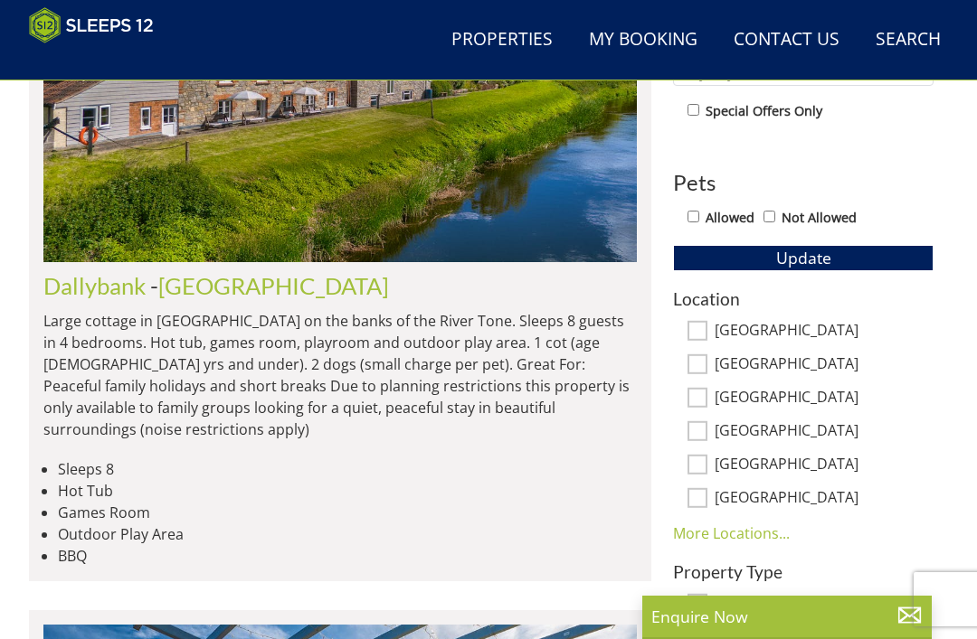
click at [705, 393] on input "[GEOGRAPHIC_DATA]" at bounding box center [697, 398] width 20 height 20
checkbox input "true"
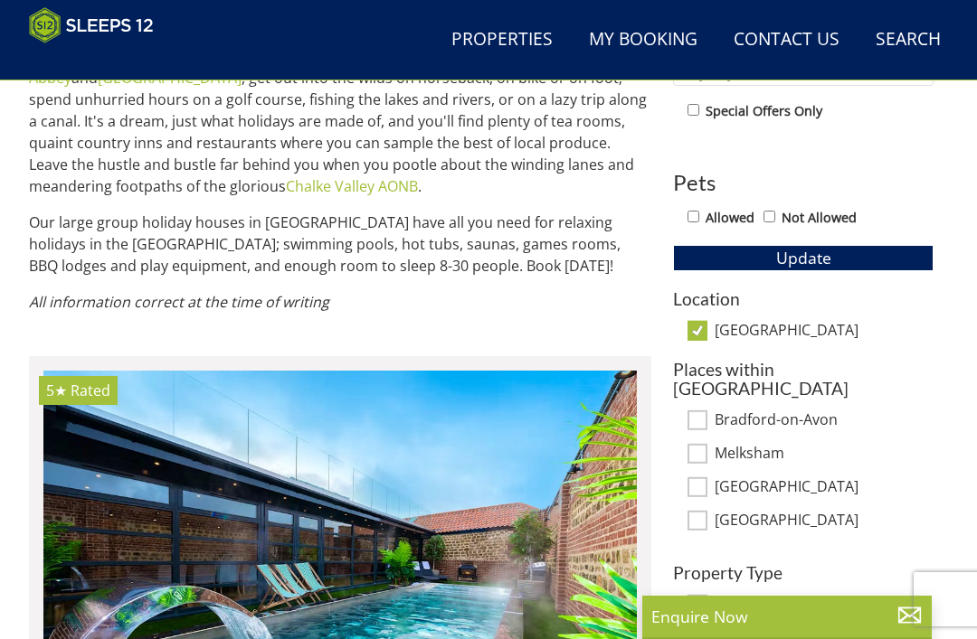
click at [703, 383] on div "Places within [GEOGRAPHIC_DATA] [GEOGRAPHIC_DATA] [GEOGRAPHIC_DATA] [GEOGRAPHIC…" at bounding box center [803, 446] width 260 height 172
click at [695, 411] on input "Bradford-on-Avon" at bounding box center [697, 421] width 20 height 20
checkbox input "true"
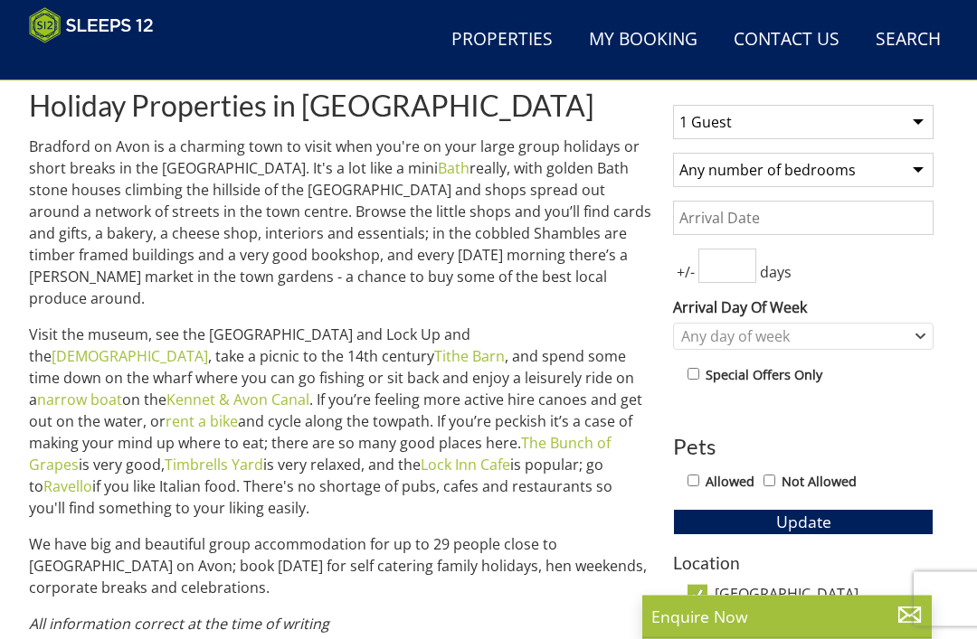
scroll to position [650, 0]
click at [916, 121] on select "1 Guest 2 Guests 3 Guests 4 Guests 5 Guests 6 Guests 7 Guests 8 Guests 9 Guests…" at bounding box center [803, 122] width 260 height 34
select select "11"
click at [912, 160] on select "Any number of bedrooms 4 Bedrooms 5 Bedrooms 6 Bedrooms 7 Bedrooms 8 Bedrooms 9…" at bounding box center [803, 170] width 260 height 34
select select "6"
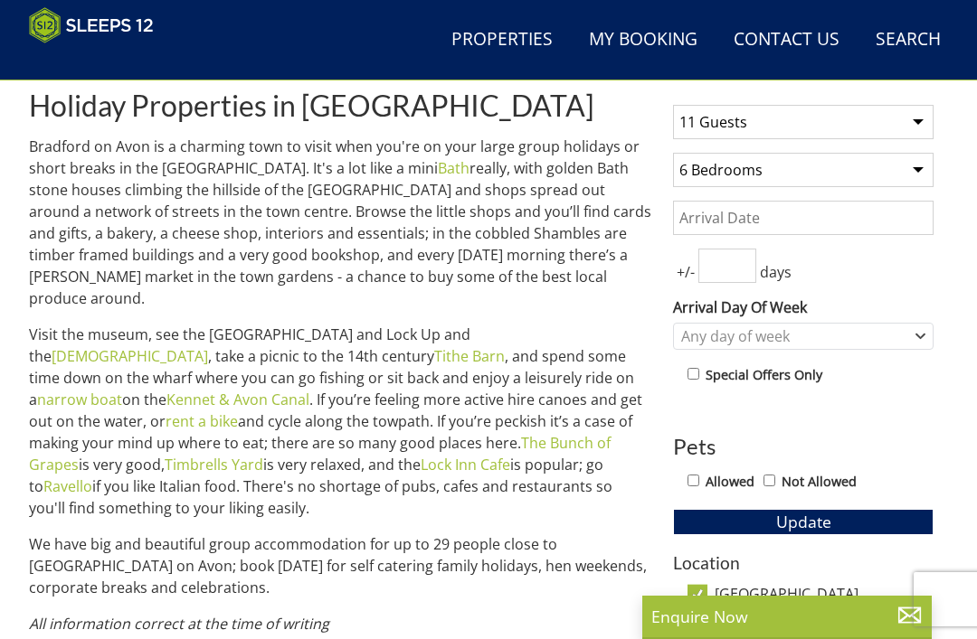
click at [807, 203] on input "Date" at bounding box center [803, 218] width 260 height 34
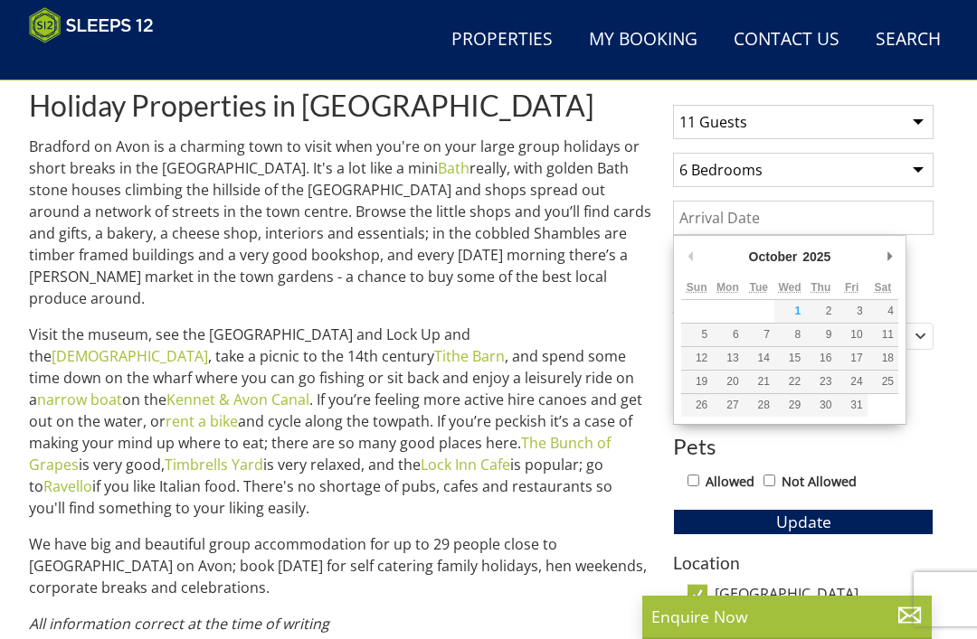
scroll to position [649, 0]
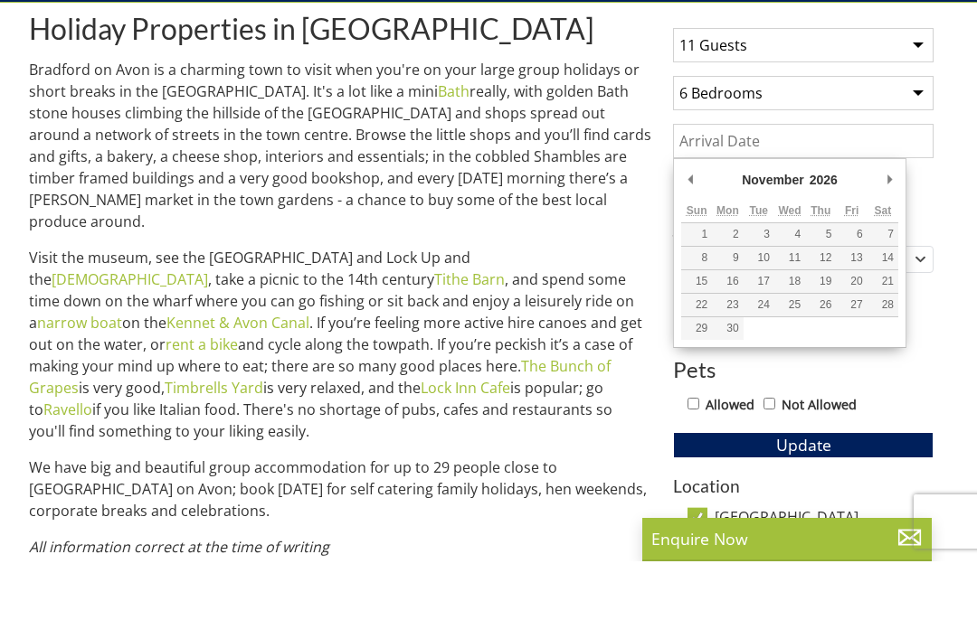
type input "[DATE]"
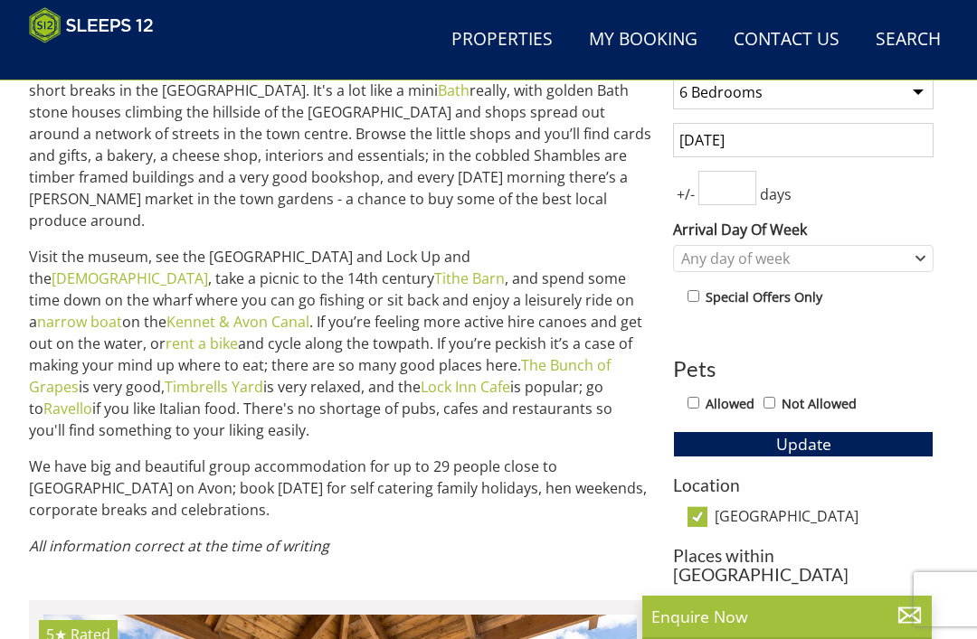
click at [745, 186] on input "number" at bounding box center [727, 188] width 58 height 34
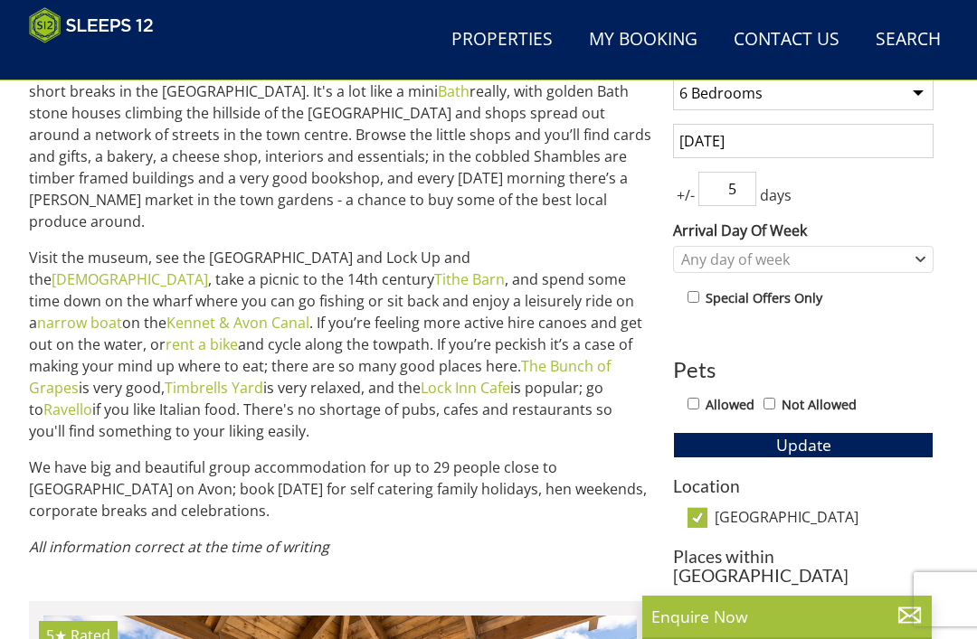
type input "5"
click at [917, 251] on div "Any day of week" at bounding box center [803, 259] width 260 height 27
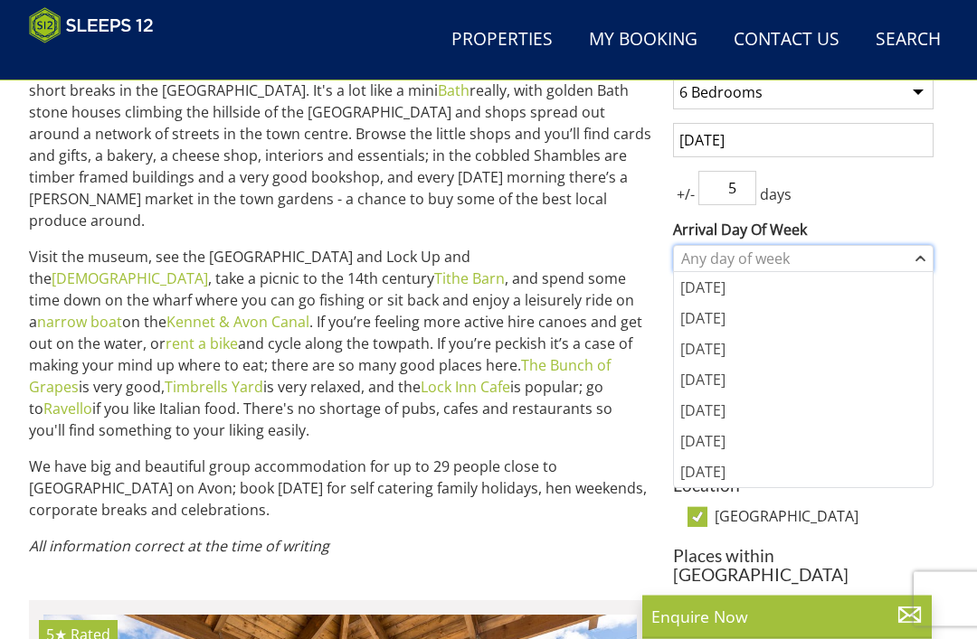
scroll to position [728, 0]
click at [724, 287] on div "[DATE]" at bounding box center [803, 287] width 259 height 31
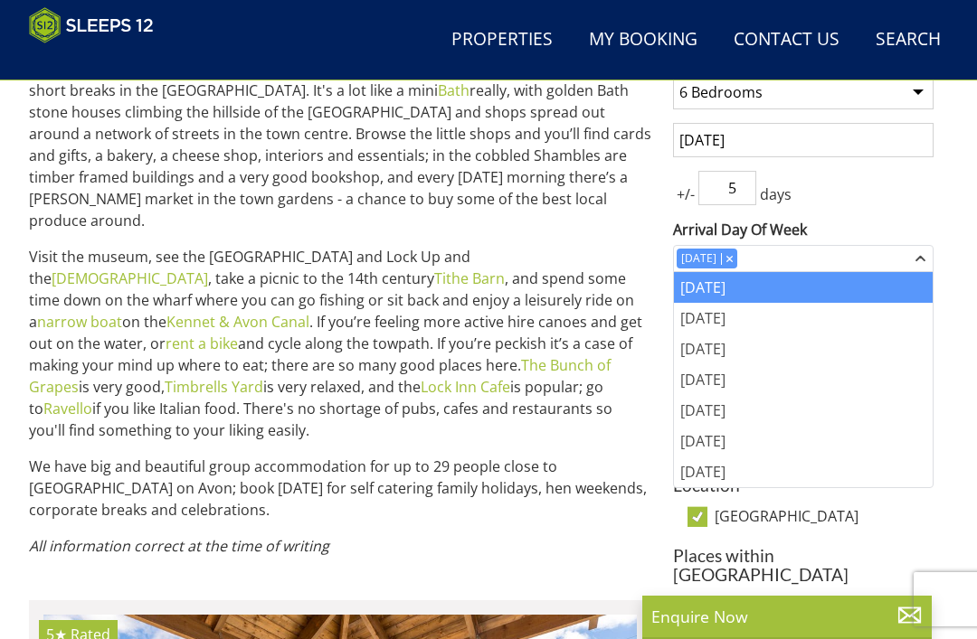
click at [895, 168] on div "1 Guest 2 Guests 3 Guests 4 Guests 5 Guests 6 Guests 7 Guests 8 Guests 9 Guests…" at bounding box center [802, 424] width 289 height 823
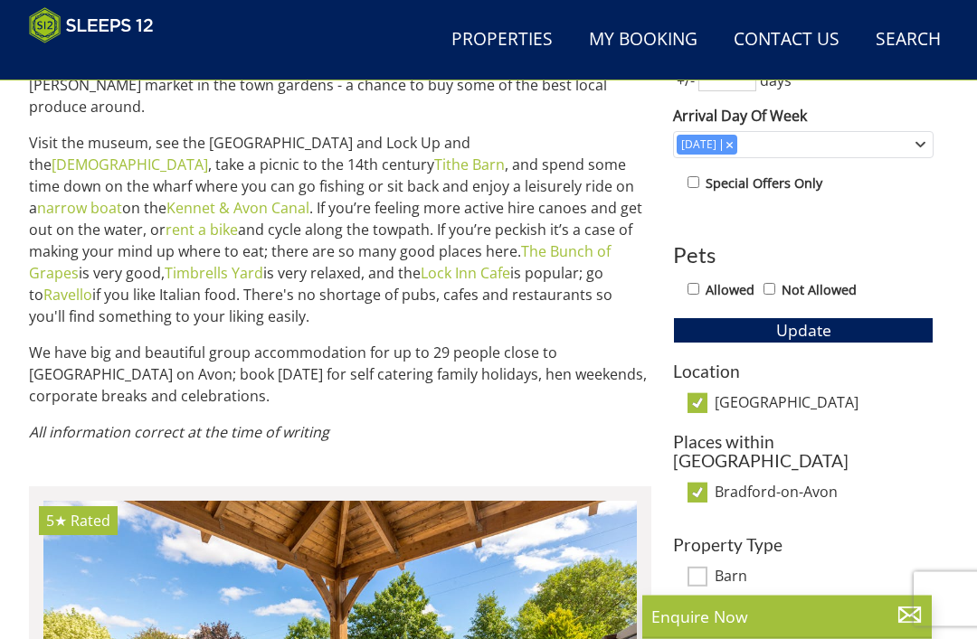
click at [775, 292] on input "Not Allowed" at bounding box center [769, 290] width 12 height 12
checkbox input "true"
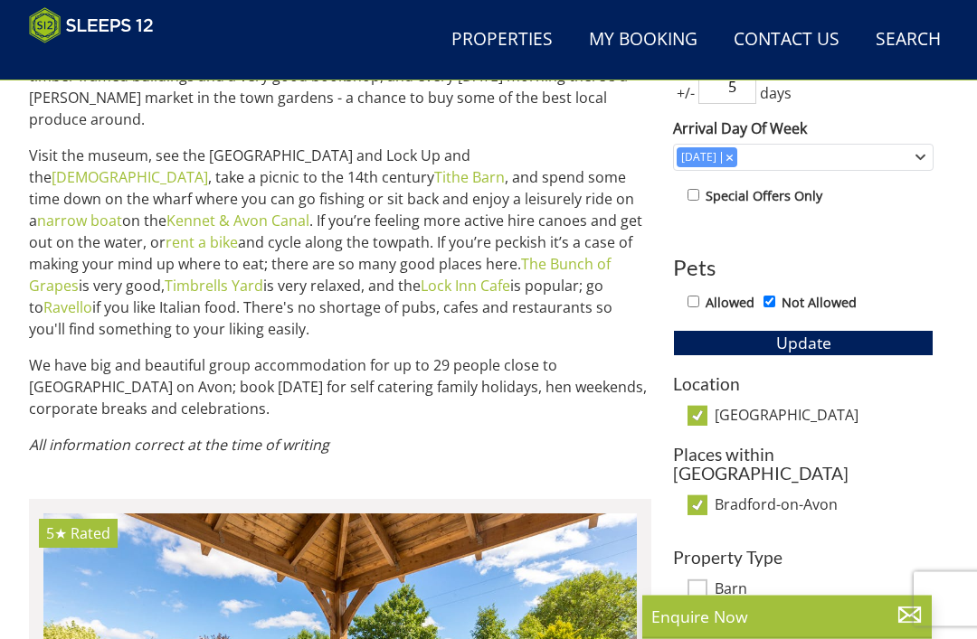
scroll to position [829, 0]
click at [837, 334] on button "Update" at bounding box center [803, 342] width 260 height 25
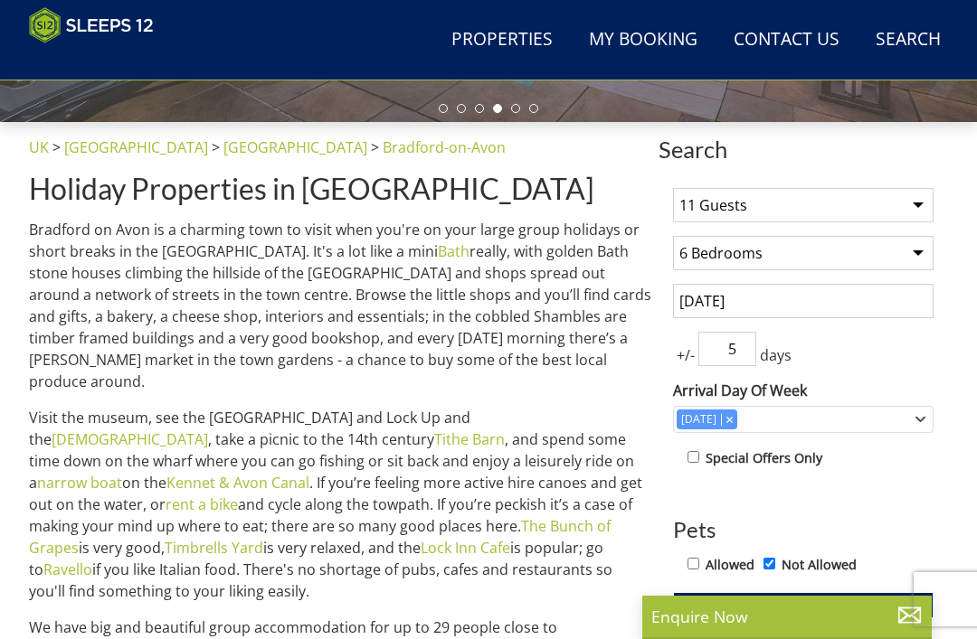
scroll to position [574, 0]
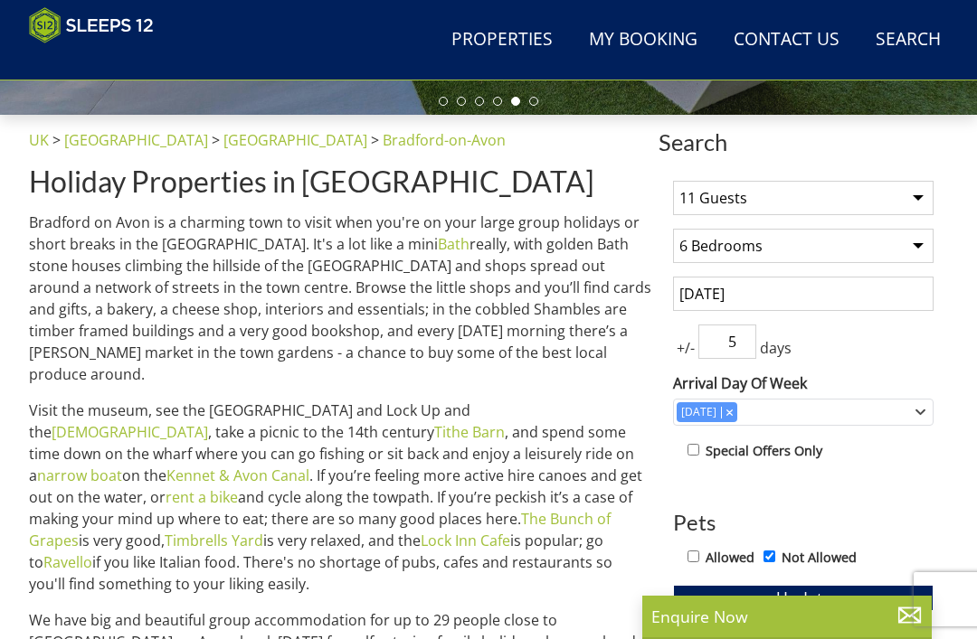
click at [925, 187] on select "1 Guest 2 Guests 3 Guests 4 Guests 5 Guests 6 Guests 7 Guests 8 Guests 9 Guests…" at bounding box center [803, 198] width 260 height 34
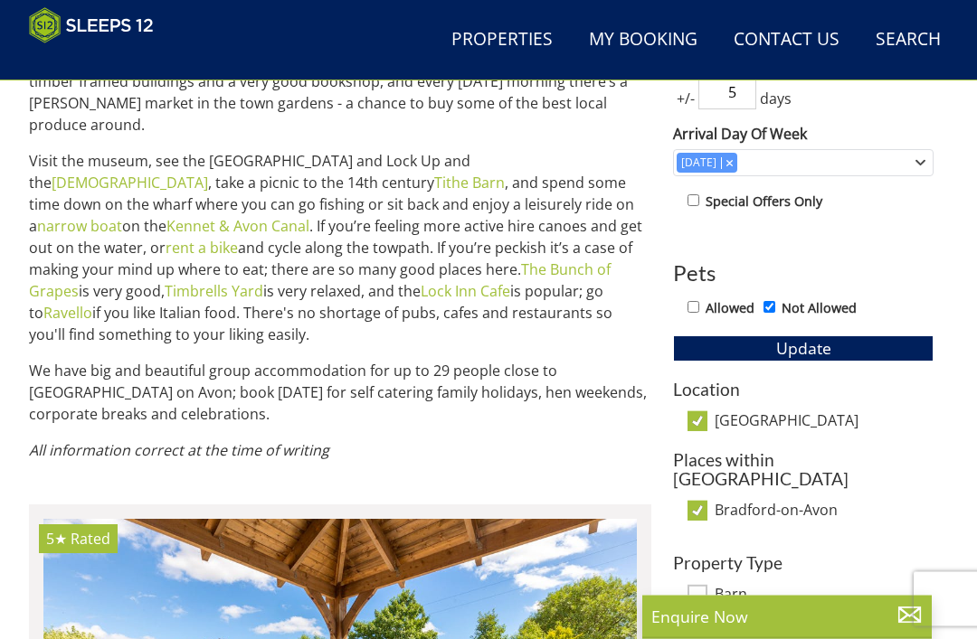
scroll to position [827, 0]
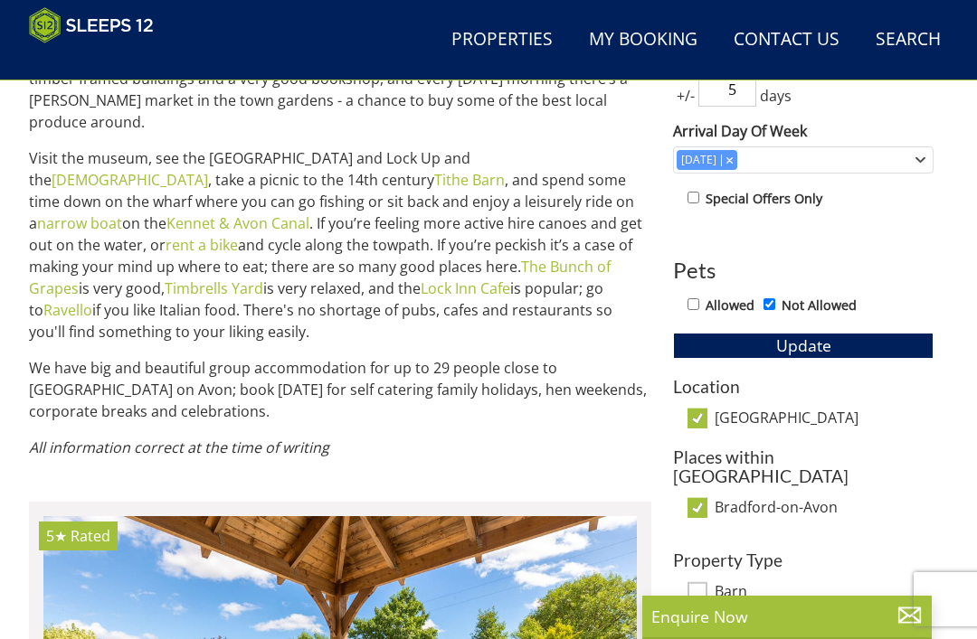
click at [716, 410] on label "[GEOGRAPHIC_DATA]" at bounding box center [823, 420] width 219 height 20
click at [707, 409] on input "[GEOGRAPHIC_DATA]" at bounding box center [697, 419] width 20 height 20
checkbox input "false"
click at [703, 498] on input "Bradford-on-Avon" at bounding box center [697, 508] width 20 height 20
checkbox input "false"
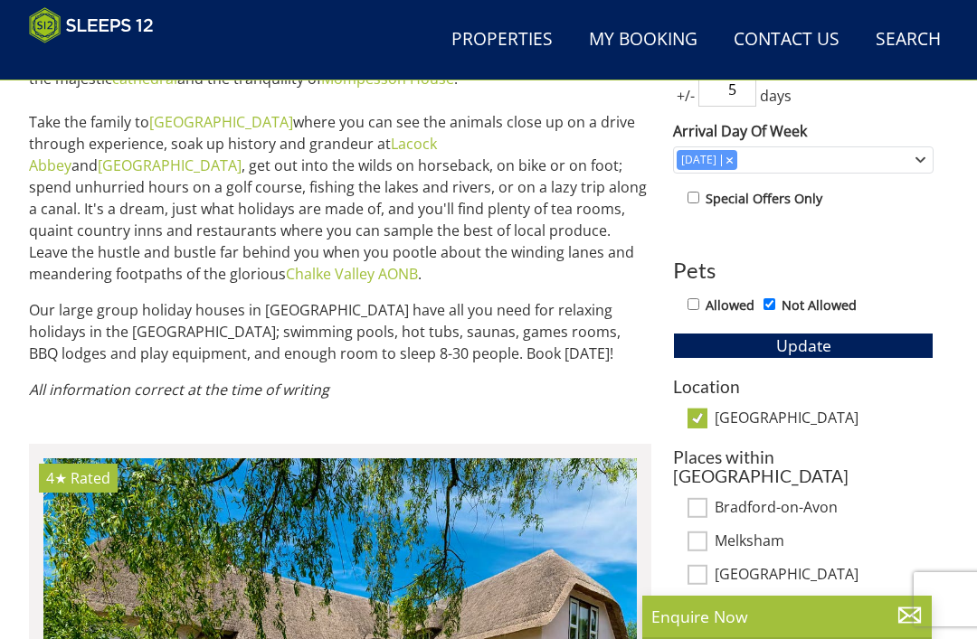
click at [697, 412] on input "[GEOGRAPHIC_DATA]" at bounding box center [697, 419] width 20 height 20
checkbox input "false"
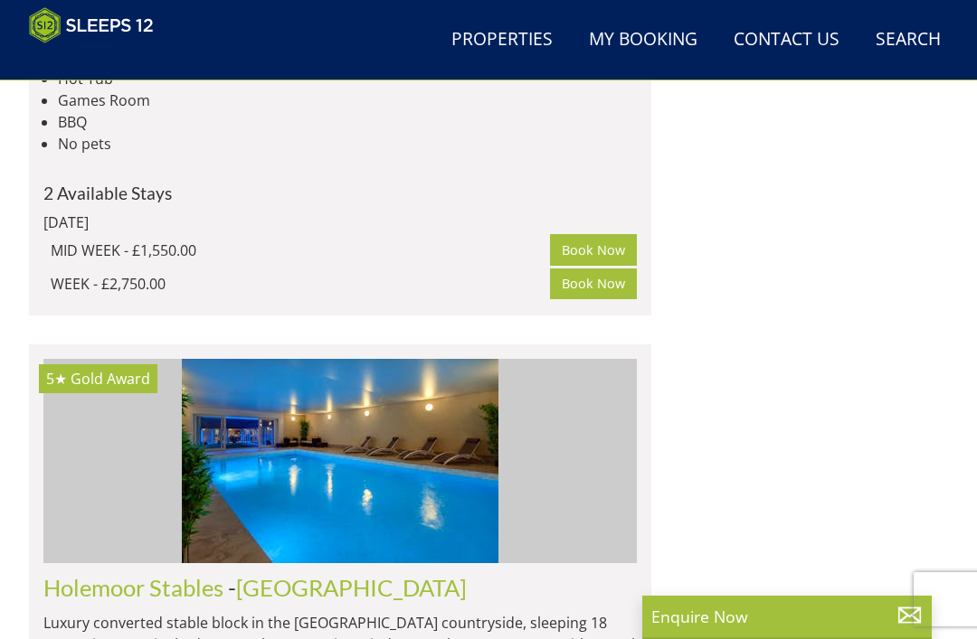
scroll to position [3251, 0]
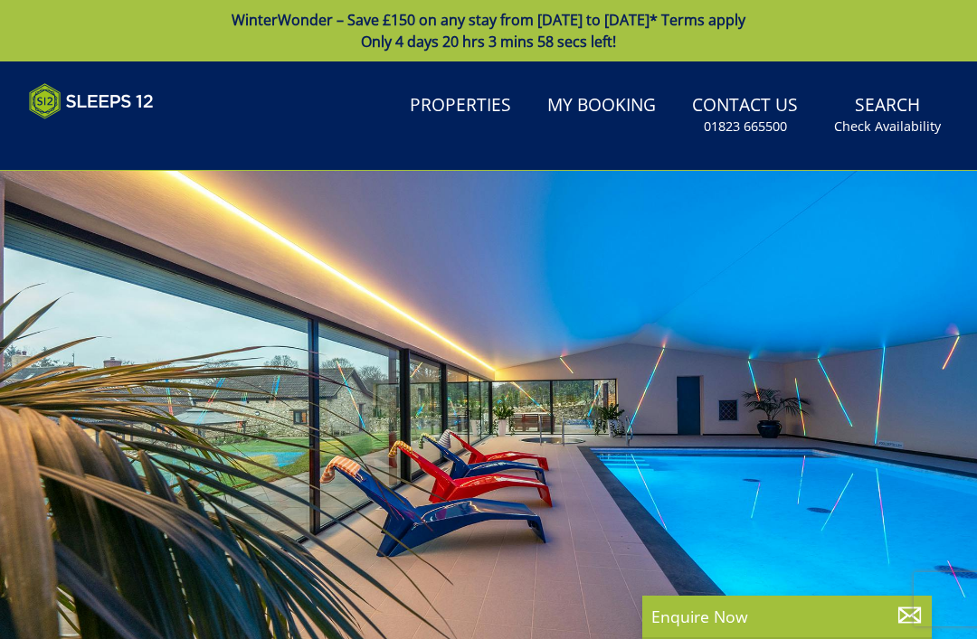
scroll to position [3251, 0]
